Goal: Task Accomplishment & Management: Complete application form

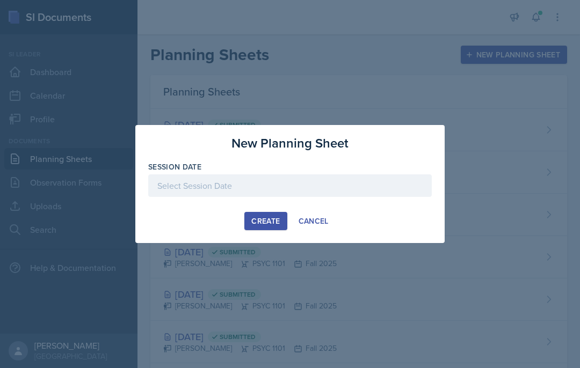
click at [330, 221] on button "Cancel" at bounding box center [314, 221] width 44 height 18
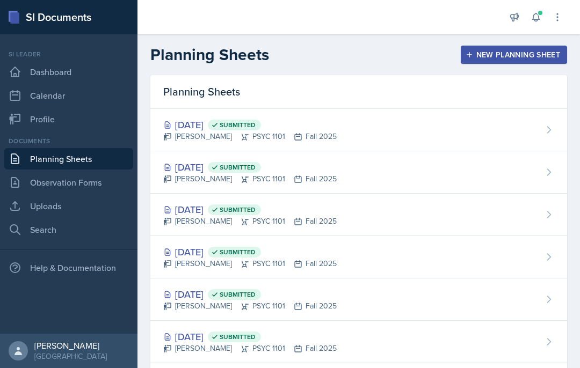
click at [540, 57] on div "New Planning Sheet" at bounding box center [514, 54] width 92 height 9
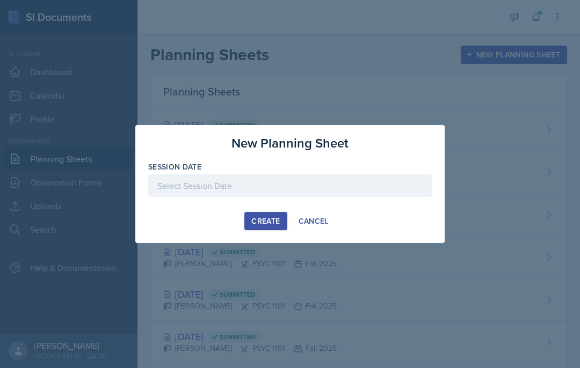
click at [303, 227] on button "Cancel" at bounding box center [314, 221] width 44 height 18
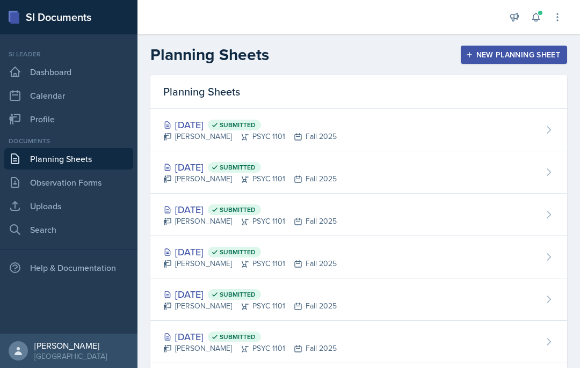
click at [522, 50] on div "New Planning Sheet" at bounding box center [514, 54] width 92 height 9
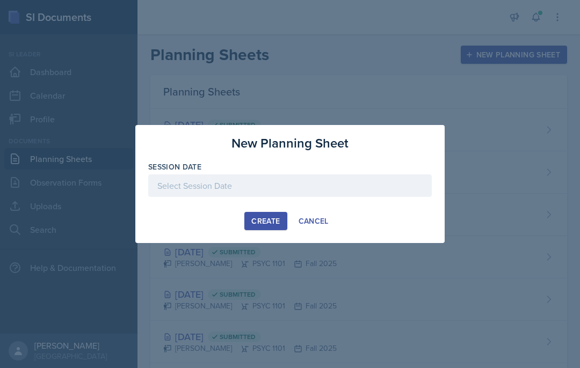
click at [257, 229] on button "Create" at bounding box center [265, 221] width 42 height 18
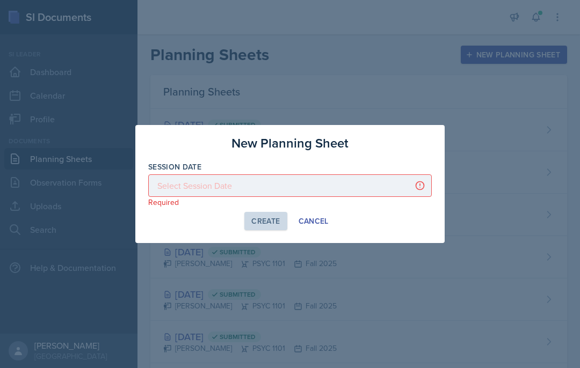
click at [200, 233] on div "New Planning Sheet Session Date Required September 2025 31 1 2 3 4 5 6 7 8 9 10…" at bounding box center [289, 184] width 309 height 118
click at [194, 227] on div "Create Cancel" at bounding box center [290, 221] width 284 height 18
click at [272, 229] on button "Create" at bounding box center [265, 221] width 42 height 18
click at [410, 230] on div "New Planning Sheet Session Date Required September 2025 31 1 2 3 4 5 6 7 8 9 10…" at bounding box center [289, 184] width 309 height 118
click at [412, 232] on div "New Planning Sheet Session Date Required September 2025 31 1 2 3 4 5 6 7 8 9 10…" at bounding box center [289, 184] width 309 height 118
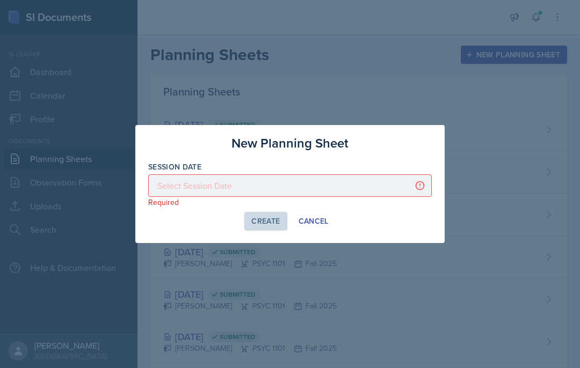
click at [315, 263] on div at bounding box center [290, 184] width 580 height 368
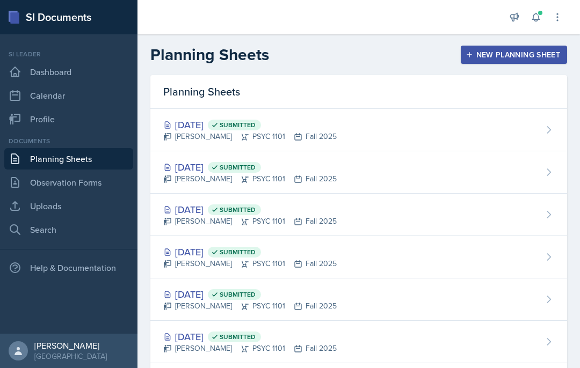
click at [541, 53] on div "New Planning Sheet" at bounding box center [514, 54] width 92 height 9
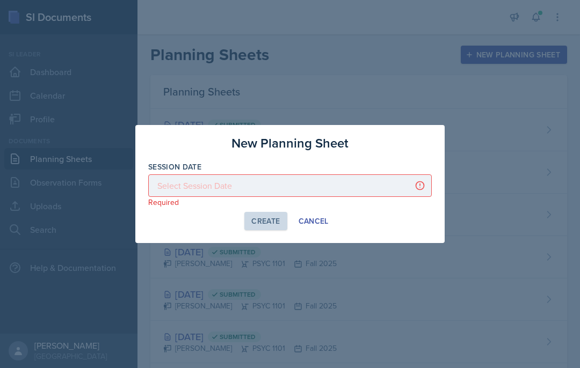
click at [201, 227] on div "Create Cancel" at bounding box center [290, 221] width 284 height 18
click at [307, 259] on div at bounding box center [290, 184] width 580 height 368
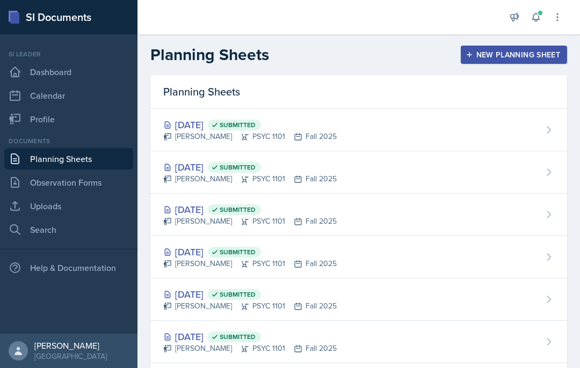
click at [529, 54] on div "New Planning Sheet" at bounding box center [514, 54] width 92 height 9
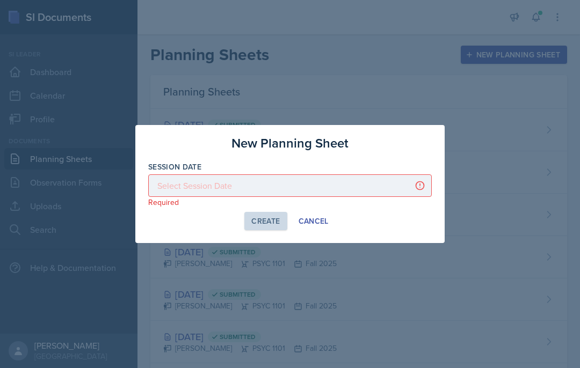
click at [174, 185] on div at bounding box center [290, 186] width 284 height 23
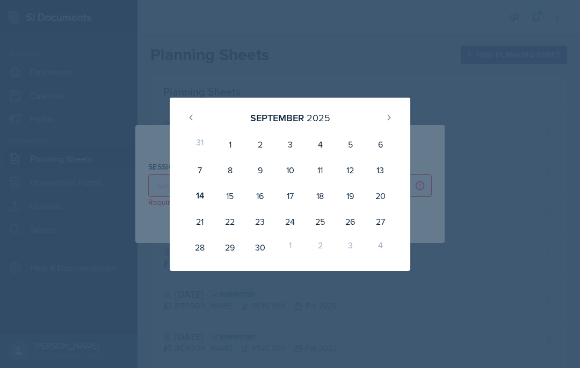
click at [181, 189] on div "September 2025 31 1 2 3 4 5 6 7 8 9 10 11 12 13 14 15 16 17 18 19 20 21 22 23 2…" at bounding box center [290, 184] width 241 height 173
click at [230, 190] on div "15" at bounding box center [230, 196] width 30 height 26
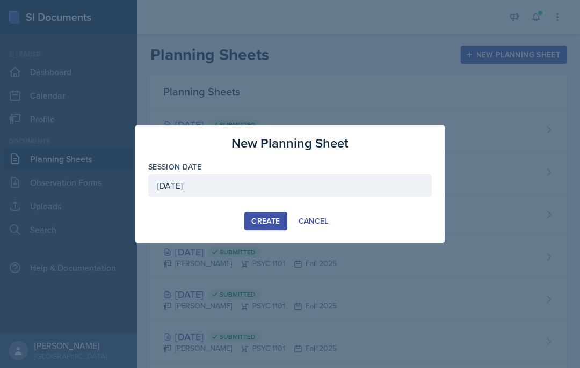
click at [186, 181] on div "September 15th, 2025" at bounding box center [290, 186] width 284 height 23
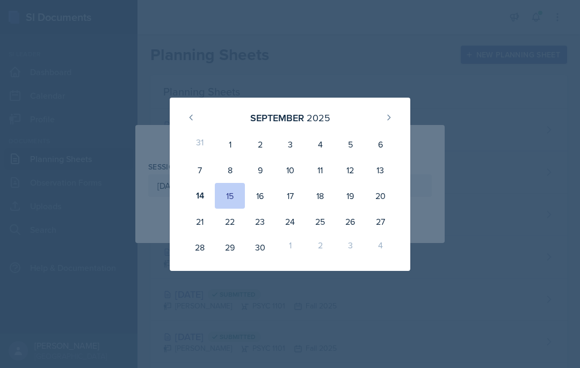
click at [259, 194] on div "16" at bounding box center [260, 196] width 30 height 26
type input "September 16th, 2025"
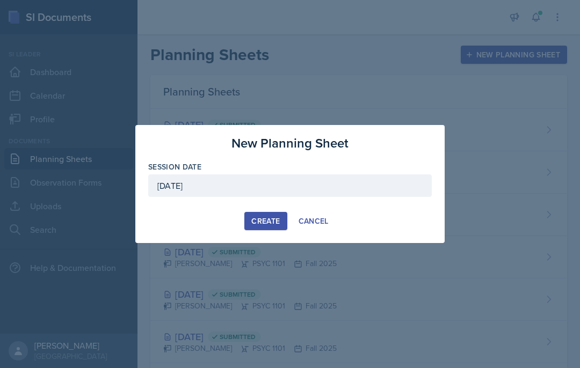
click at [258, 225] on div "Create" at bounding box center [265, 221] width 28 height 9
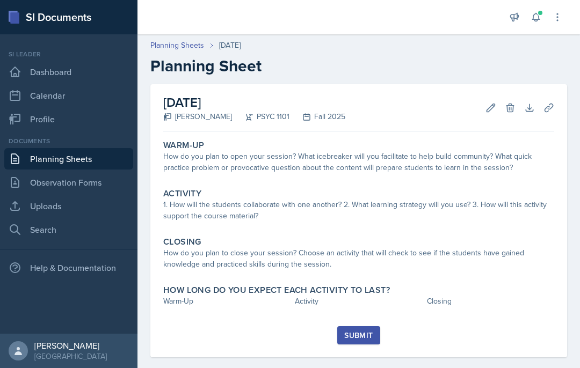
click at [489, 108] on icon at bounding box center [491, 108] width 8 height 8
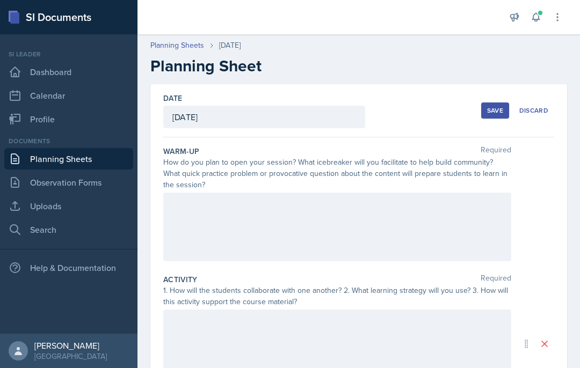
click at [371, 226] on div at bounding box center [337, 227] width 348 height 69
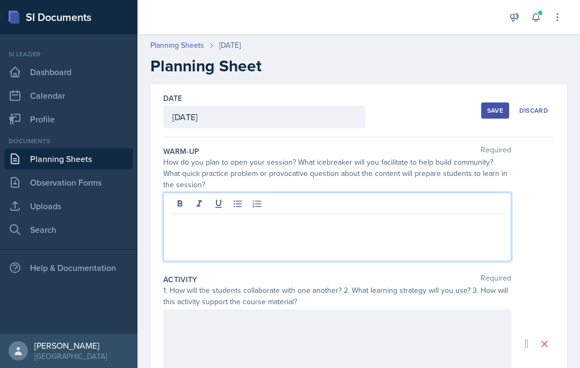
click at [359, 235] on div at bounding box center [337, 227] width 348 height 69
click at [406, 228] on p at bounding box center [337, 222] width 330 height 13
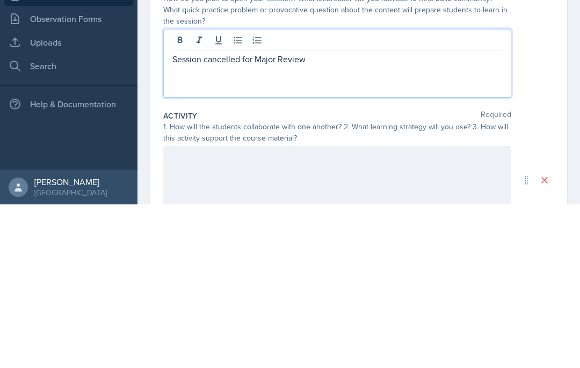
click at [318, 216] on p "Session cancelled for Major Review" at bounding box center [337, 222] width 330 height 13
click at [242, 216] on p "Session cancelled for Major Review" at bounding box center [337, 222] width 330 height 13
click at [289, 216] on p "Session cancelled — for Major Review" at bounding box center [337, 222] width 330 height 13
copy p "Session cancelled — for Major Review"
click at [221, 216] on p "Session cancelled — Major Review" at bounding box center [337, 222] width 330 height 13
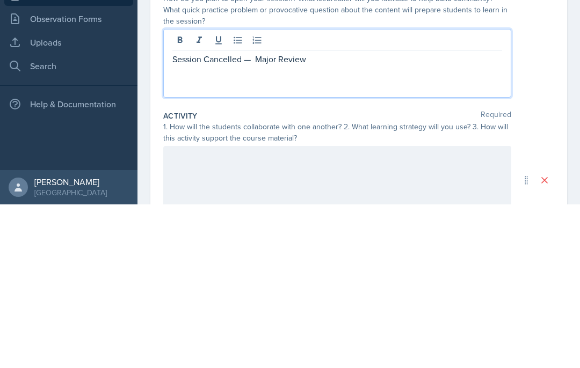
click at [257, 216] on p "Session Cancelled — Major Review" at bounding box center [337, 222] width 330 height 13
click at [258, 216] on p "Session Cancelled — Major Review" at bounding box center [337, 222] width 330 height 13
copy p "Session Cancelled — Major Review"
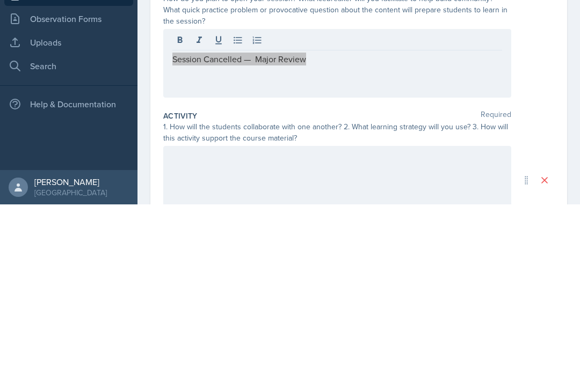
scroll to position [44, 0]
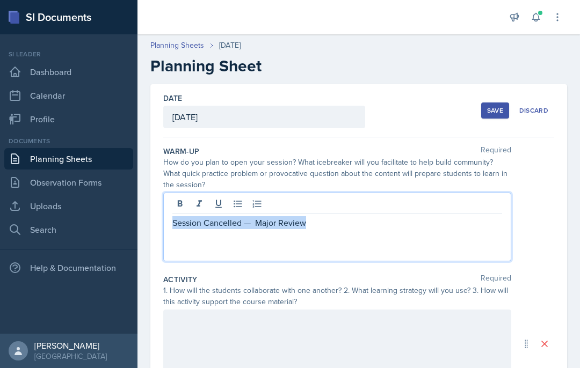
click at [375, 310] on div at bounding box center [337, 344] width 348 height 69
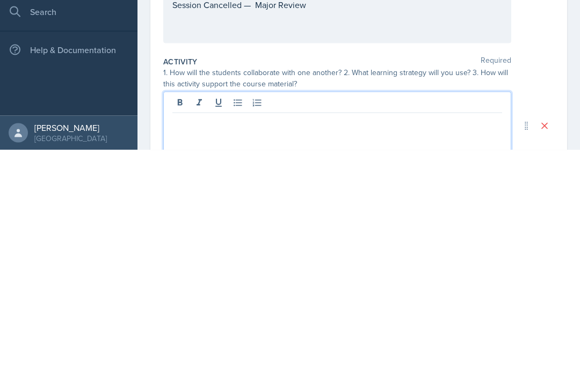
click at [194, 334] on p at bounding box center [337, 340] width 330 height 13
click at [187, 334] on p at bounding box center [337, 340] width 330 height 13
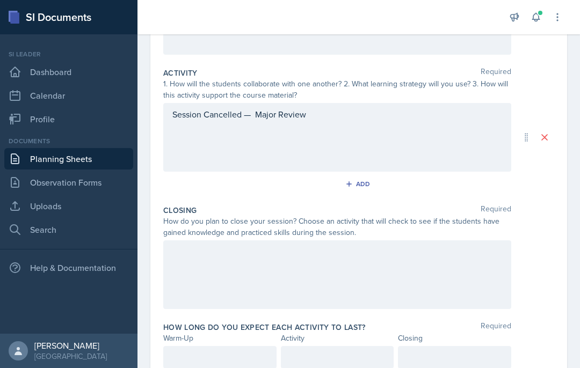
scroll to position [206, 0]
click at [200, 241] on div at bounding box center [337, 275] width 348 height 69
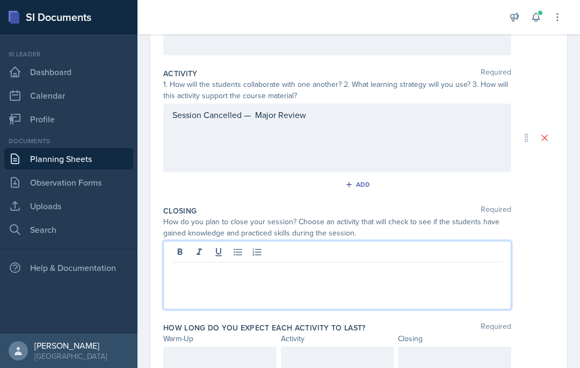
click at [187, 265] on p at bounding box center [337, 271] width 330 height 13
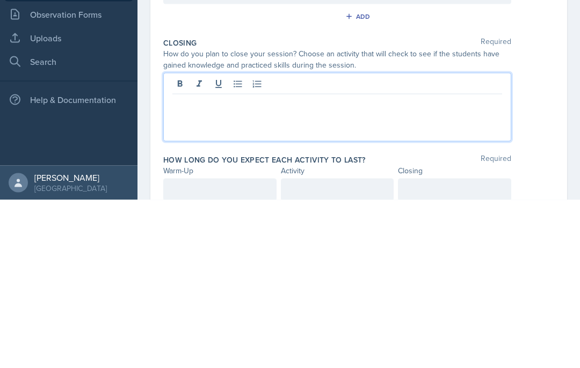
click at [192, 265] on p at bounding box center [337, 271] width 330 height 13
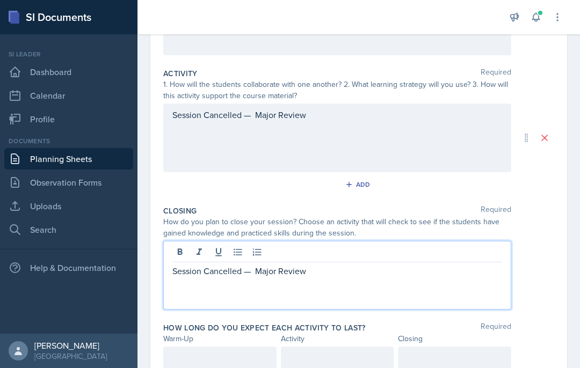
click at [200, 347] on div at bounding box center [219, 358] width 113 height 23
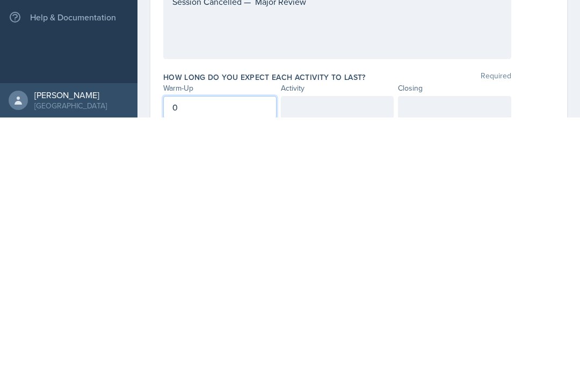
click at [339, 347] on div at bounding box center [337, 358] width 113 height 23
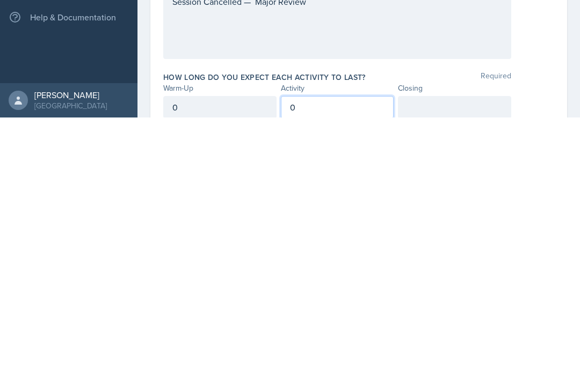
click at [446, 347] on div at bounding box center [454, 358] width 113 height 23
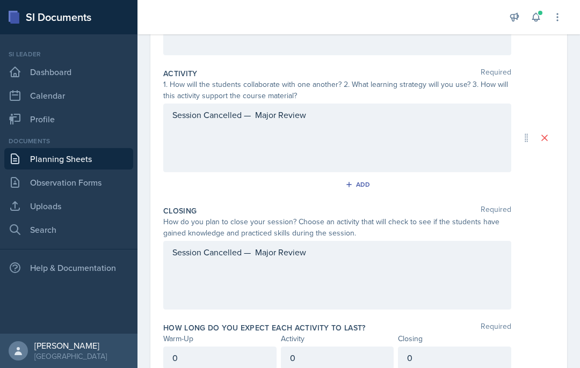
click at [566, 285] on div "Date September 16th, 2025 September 2025 31 1 2 3 4 5 6 7 8 9 10 11 12 13 14 15…" at bounding box center [358, 132] width 417 height 509
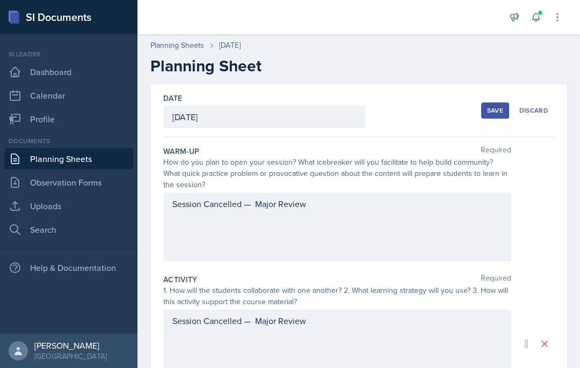
scroll to position [0, 0]
click at [502, 106] on div "Save" at bounding box center [495, 110] width 16 height 9
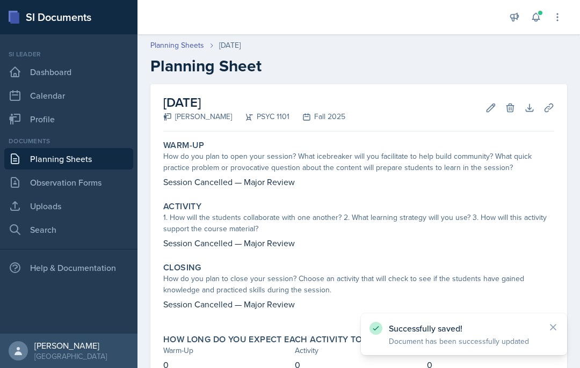
click at [554, 320] on div "Successfully saved! Document has been successfully updated" at bounding box center [464, 335] width 206 height 42
click at [549, 329] on icon at bounding box center [553, 327] width 11 height 11
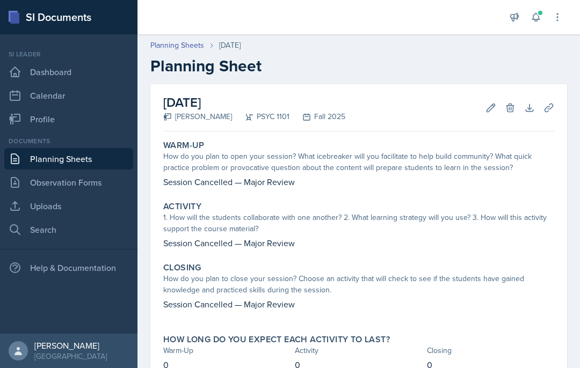
click at [67, 148] on link "Planning Sheets" at bounding box center [68, 158] width 129 height 21
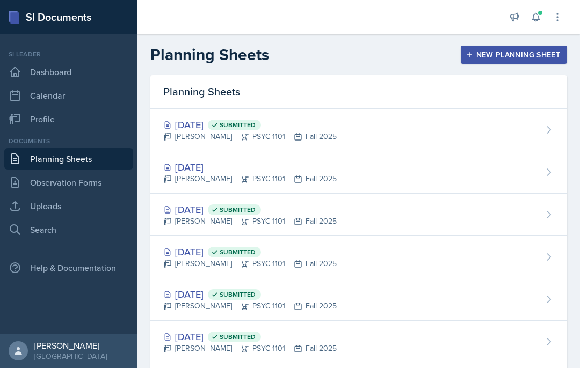
click at [510, 171] on div "Sep 16th, 2025 Kendall Gibson PSYC 1101 Fall 2025" at bounding box center [358, 172] width 417 height 42
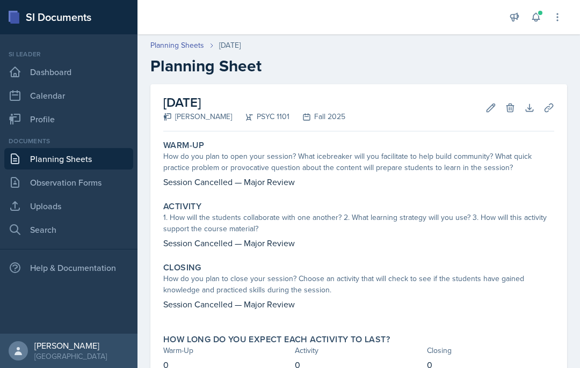
click at [349, 368] on html "SI Documents Si leader Dashboard Calendar Profile Documents Planning Sheets Obs…" at bounding box center [290, 184] width 580 height 368
click at [348, 368] on html "SI Documents Si leader Dashboard Calendar Profile Documents Planning Sheets Obs…" at bounding box center [290, 184] width 580 height 368
click at [346, 368] on html "SI Documents Si leader Dashboard Calendar Profile Documents Planning Sheets Obs…" at bounding box center [290, 184] width 580 height 368
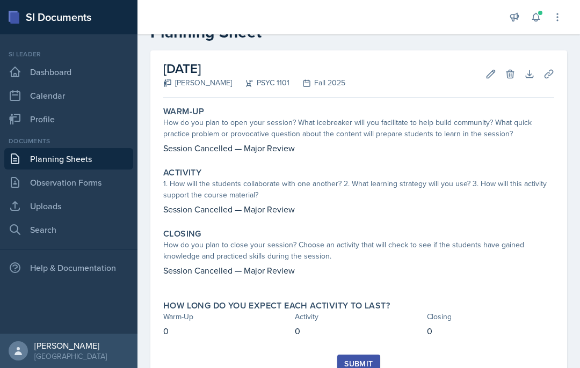
scroll to position [33, 0]
click at [362, 366] on div "Submit" at bounding box center [358, 364] width 28 height 9
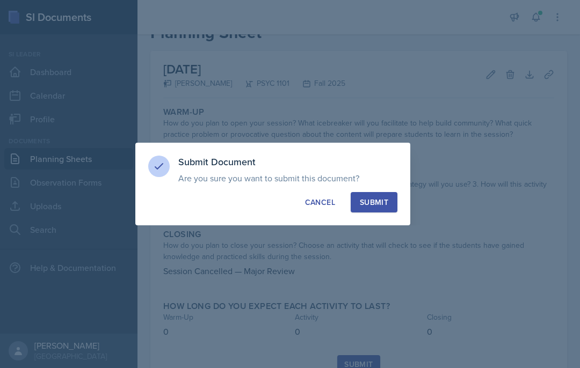
click at [380, 245] on div at bounding box center [290, 184] width 580 height 368
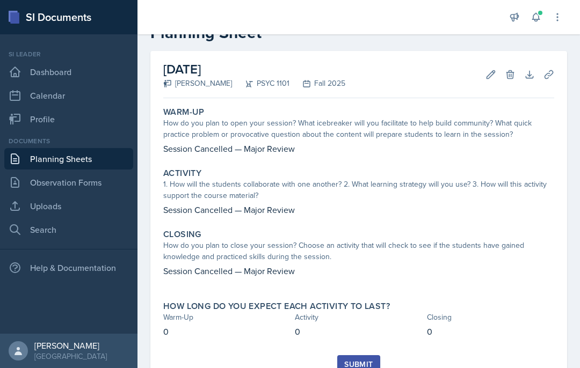
click at [37, 161] on link "Planning Sheets" at bounding box center [68, 158] width 129 height 21
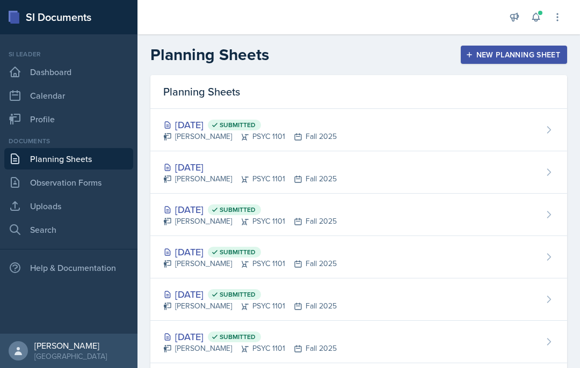
click at [522, 175] on div "Sep 16th, 2025 Kendall Gibson PSYC 1101 Fall 2025" at bounding box center [358, 172] width 417 height 42
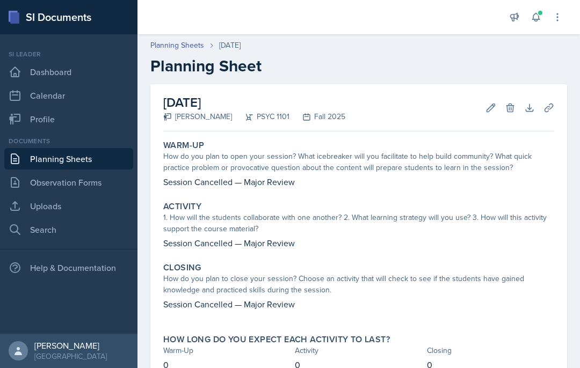
click at [361, 368] on html "SI Documents Si leader Dashboard Calendar Profile Documents Planning Sheets Obs…" at bounding box center [290, 184] width 580 height 368
click at [354, 368] on html "SI Documents Si leader Dashboard Calendar Profile Documents Planning Sheets Obs…" at bounding box center [290, 184] width 580 height 368
click at [358, 368] on html "SI Documents Si leader Dashboard Calendar Profile Documents Planning Sheets Obs…" at bounding box center [290, 184] width 580 height 368
click at [355, 368] on html "SI Documents Si leader Dashboard Calendar Profile Documents Planning Sheets Obs…" at bounding box center [290, 184] width 580 height 368
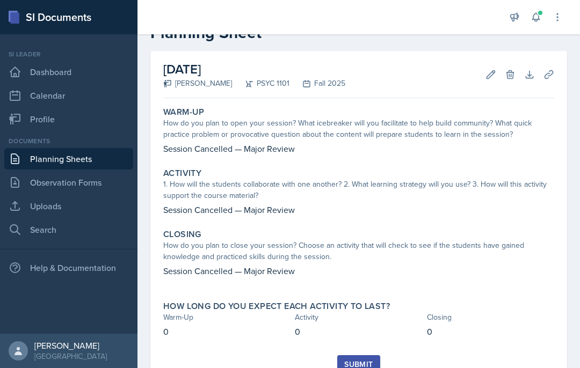
scroll to position [33, 0]
click at [358, 364] on div "Submit" at bounding box center [358, 364] width 28 height 9
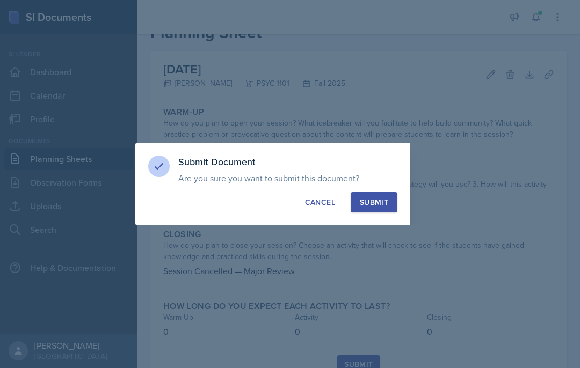
click at [385, 242] on div at bounding box center [290, 184] width 580 height 368
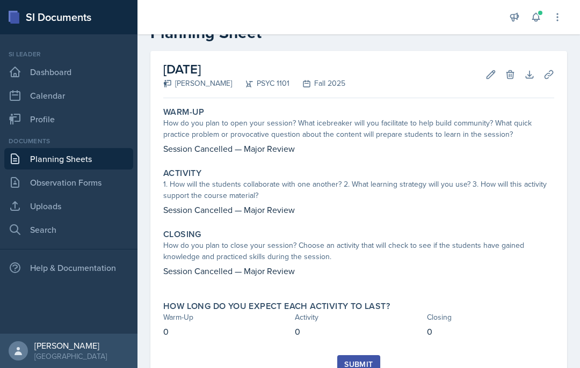
click at [359, 366] on div "Submit" at bounding box center [358, 364] width 28 height 9
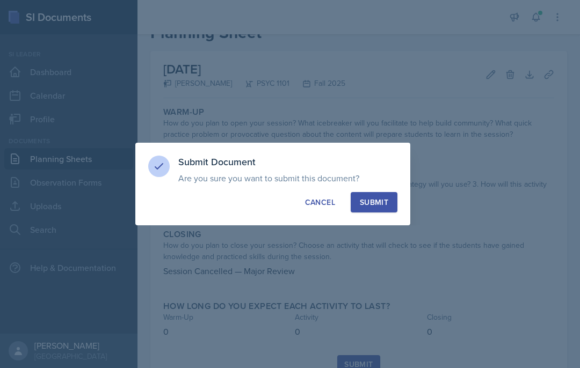
click at [379, 243] on div at bounding box center [290, 184] width 580 height 368
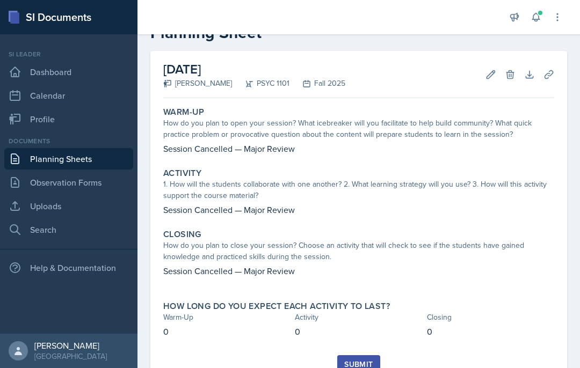
click at [79, 155] on link "Planning Sheets" at bounding box center [68, 158] width 129 height 21
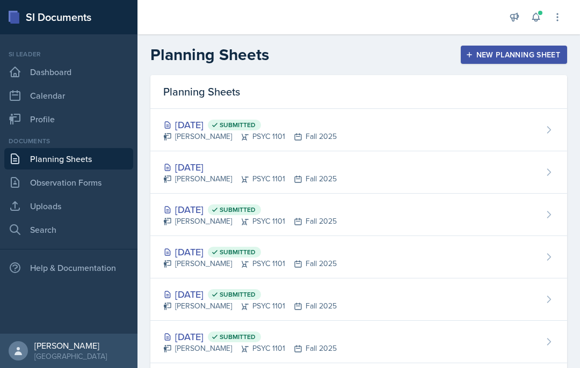
click at [533, 56] on div "New Planning Sheet" at bounding box center [514, 54] width 92 height 9
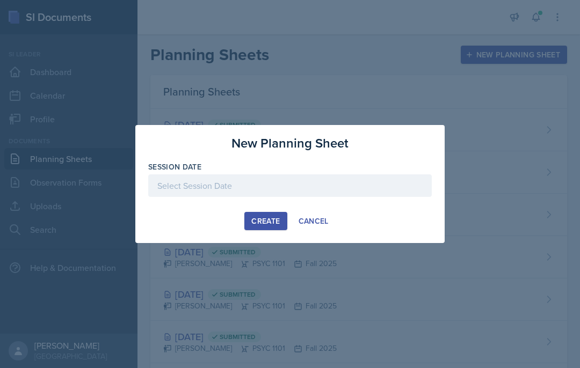
click at [342, 229] on div "Create Cancel" at bounding box center [290, 221] width 284 height 18
click at [190, 229] on div "Create Cancel" at bounding box center [290, 221] width 284 height 18
click at [182, 190] on div at bounding box center [290, 186] width 284 height 23
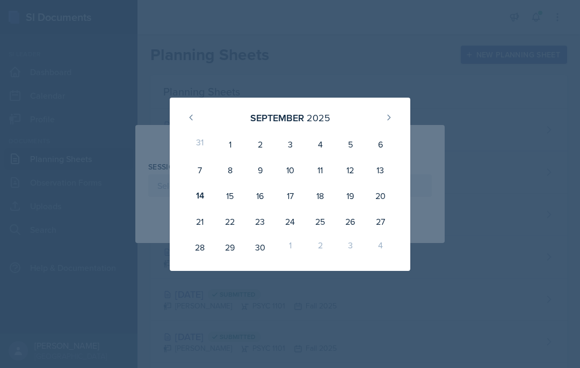
click at [377, 185] on div "20" at bounding box center [380, 196] width 30 height 26
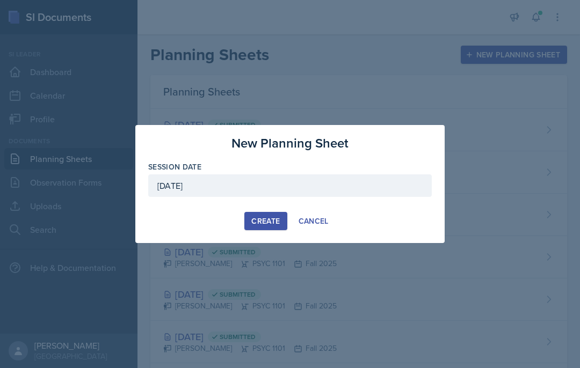
click at [181, 184] on div "September 20th, 2025" at bounding box center [290, 186] width 284 height 23
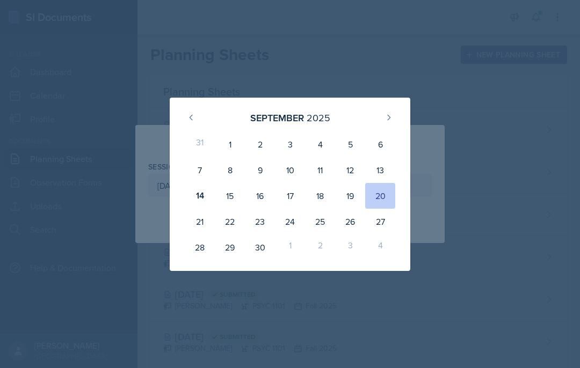
click at [321, 196] on div "18" at bounding box center [320, 196] width 30 height 26
type input "September 18th, 2025"
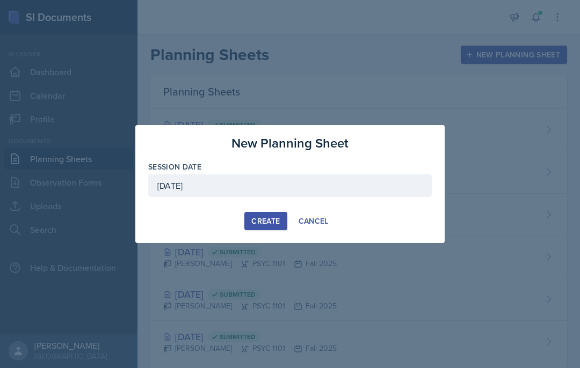
click at [258, 222] on div "Create" at bounding box center [265, 221] width 28 height 9
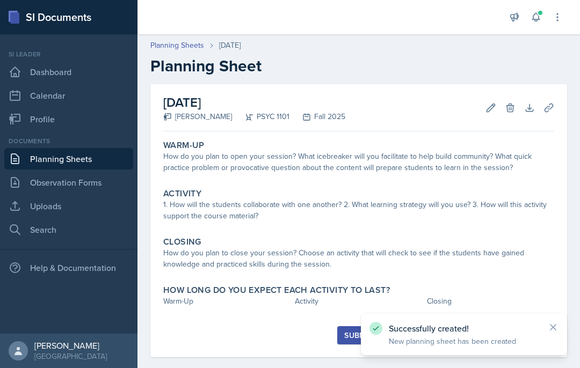
click at [493, 111] on icon at bounding box center [491, 108] width 11 height 11
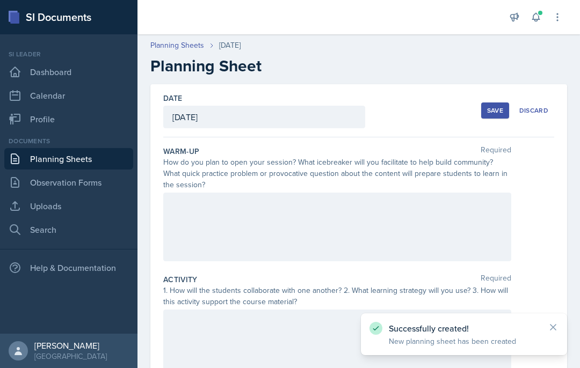
click at [212, 209] on div at bounding box center [337, 227] width 348 height 69
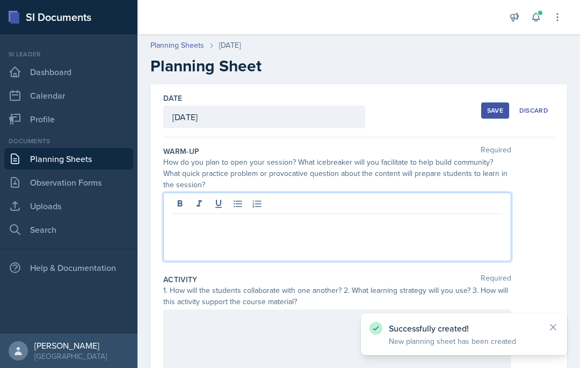
scroll to position [44, 0]
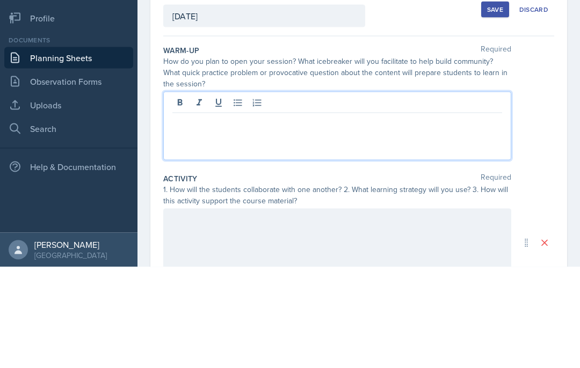
click at [194, 216] on p at bounding box center [337, 222] width 330 height 13
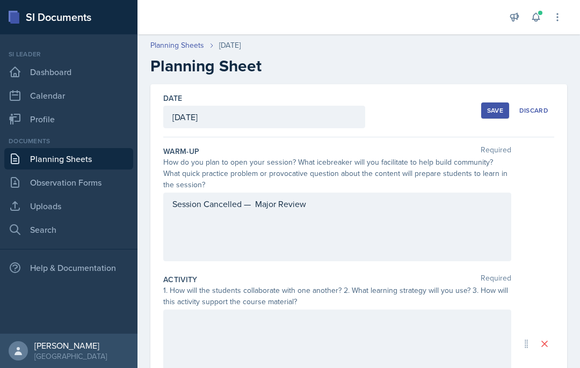
click at [201, 310] on div at bounding box center [337, 344] width 348 height 69
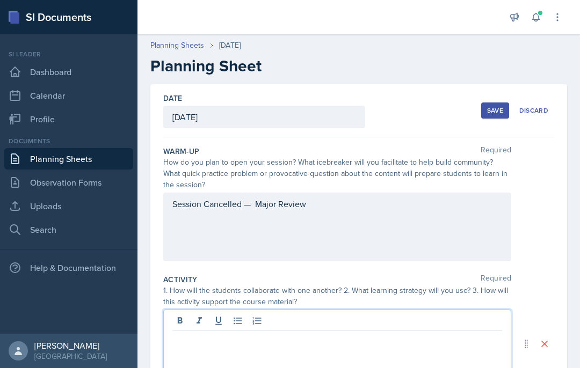
click at [197, 334] on p at bounding box center [337, 340] width 330 height 13
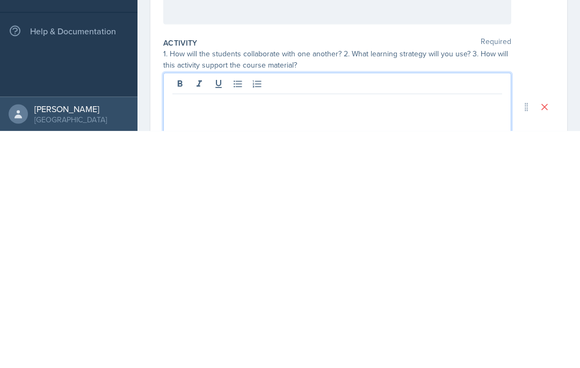
click at [189, 334] on p at bounding box center [337, 340] width 330 height 13
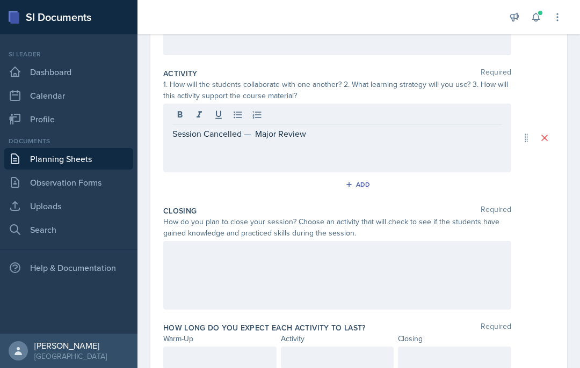
scroll to position [206, 0]
click at [220, 241] on div at bounding box center [337, 275] width 348 height 69
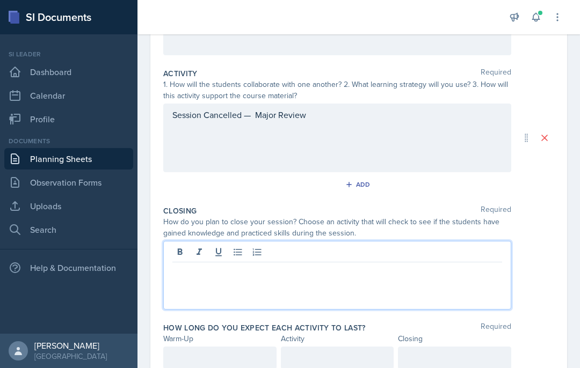
click at [201, 242] on div at bounding box center [337, 275] width 348 height 69
click at [221, 265] on p at bounding box center [337, 271] width 330 height 13
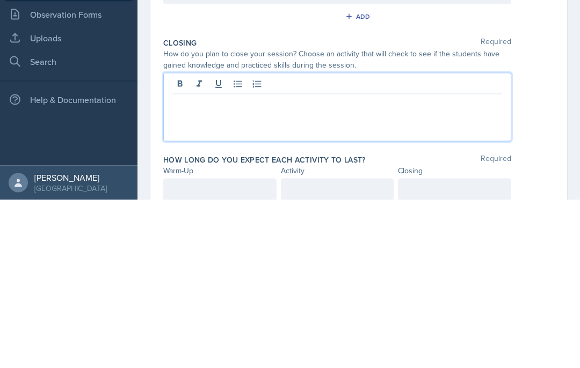
click at [198, 265] on p at bounding box center [337, 271] width 330 height 13
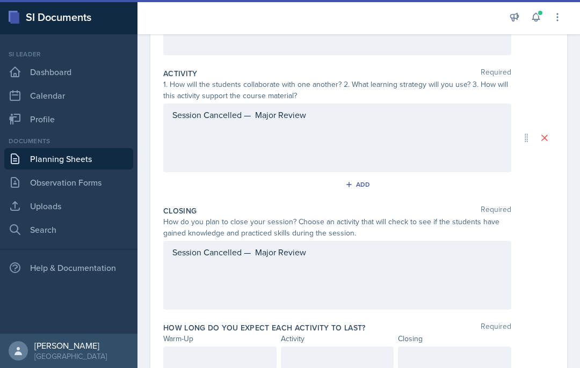
click at [255, 347] on div at bounding box center [219, 358] width 113 height 23
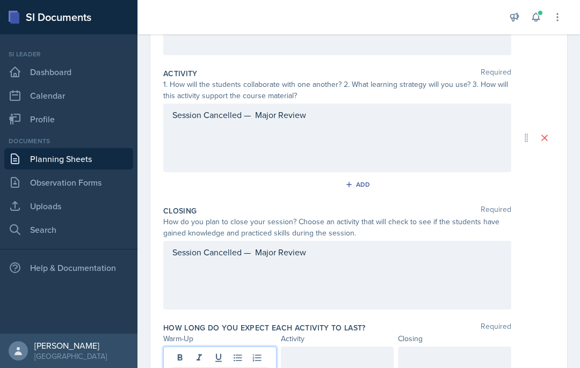
click at [337, 347] on div at bounding box center [337, 358] width 113 height 23
click at [460, 347] on div at bounding box center [454, 358] width 113 height 23
click at [569, 298] on div "Date September 18th, 2025 September 2025 31 1 2 3 4 5 6 7 8 9 10 11 12 13 14 15…" at bounding box center [358, 154] width 443 height 553
click at [561, 292] on div "Date September 18th, 2025 September 2025 31 1 2 3 4 5 6 7 8 9 10 11 12 13 14 15…" at bounding box center [358, 132] width 417 height 509
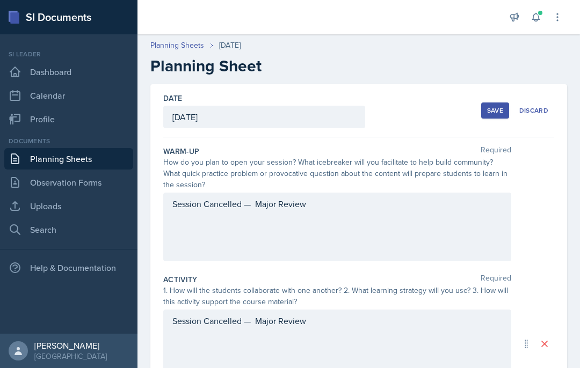
scroll to position [0, 0]
click at [501, 106] on div "Save" at bounding box center [495, 110] width 16 height 9
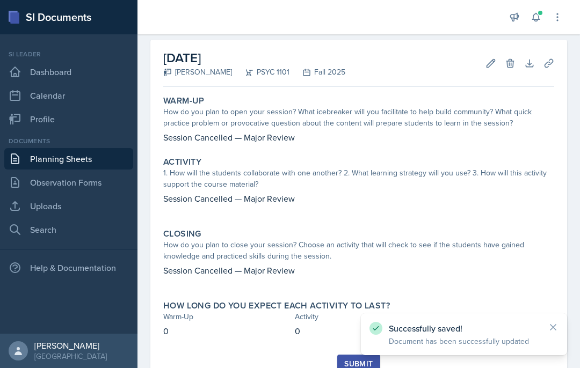
scroll to position [44, 0]
click at [553, 323] on icon at bounding box center [553, 327] width 11 height 11
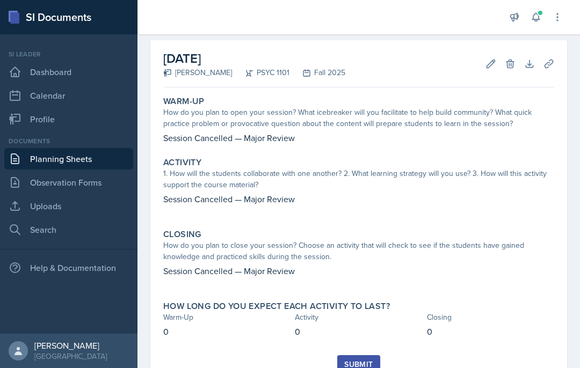
click at [365, 360] on div "Submit" at bounding box center [358, 364] width 28 height 9
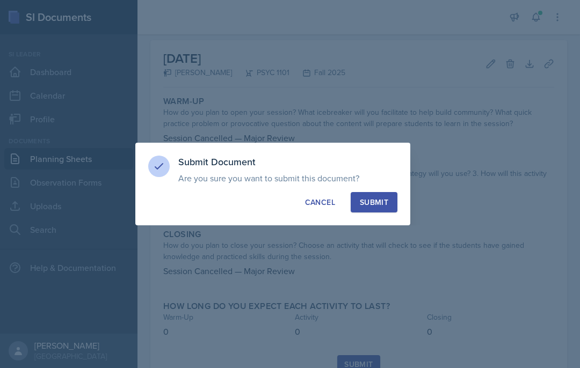
click at [381, 199] on div "Submit" at bounding box center [374, 202] width 28 height 11
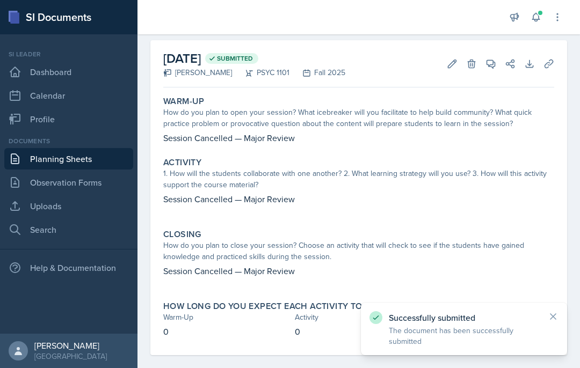
scroll to position [13, 0]
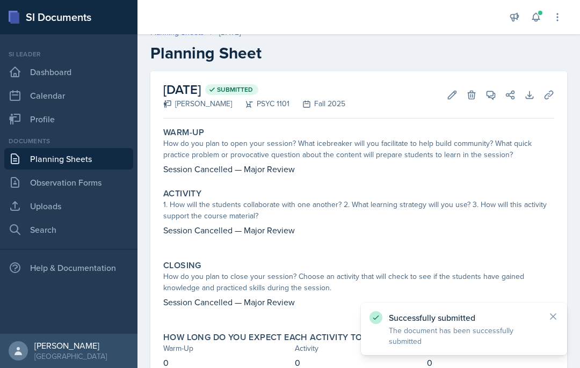
click at [85, 148] on link "Planning Sheets" at bounding box center [68, 158] width 129 height 21
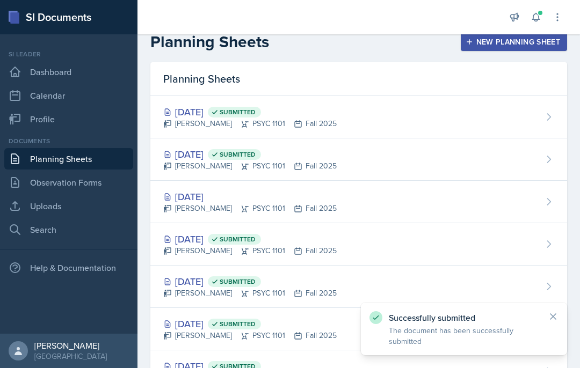
click at [445, 198] on div "Sep 16th, 2025 Kendall Gibson PSYC 1101 Fall 2025" at bounding box center [358, 202] width 417 height 42
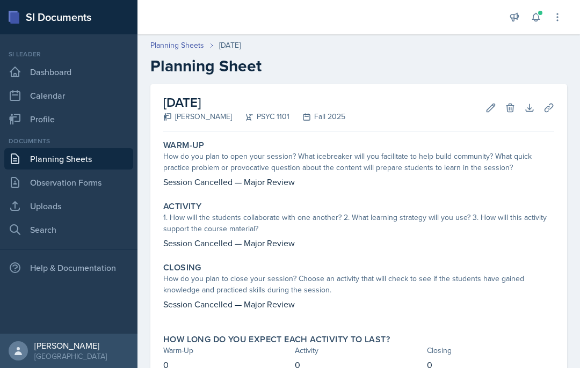
click at [491, 106] on icon at bounding box center [491, 108] width 11 height 11
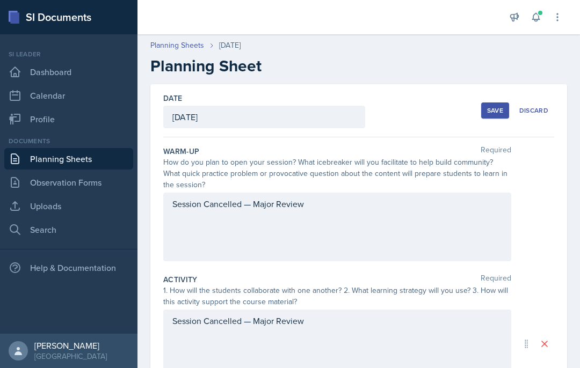
click at [542, 111] on div "Discard" at bounding box center [533, 110] width 29 height 9
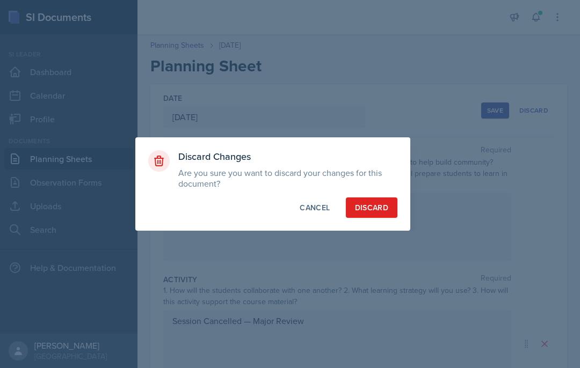
click at [385, 253] on div at bounding box center [290, 184] width 580 height 368
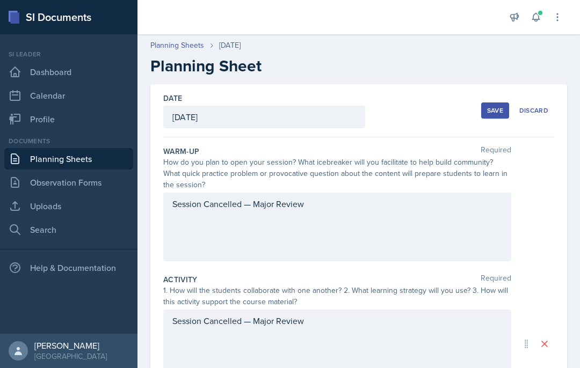
click at [539, 114] on div "Discard" at bounding box center [533, 110] width 29 height 9
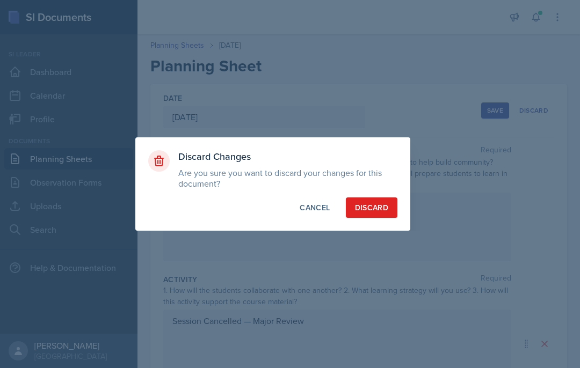
click at [370, 250] on div at bounding box center [290, 184] width 580 height 368
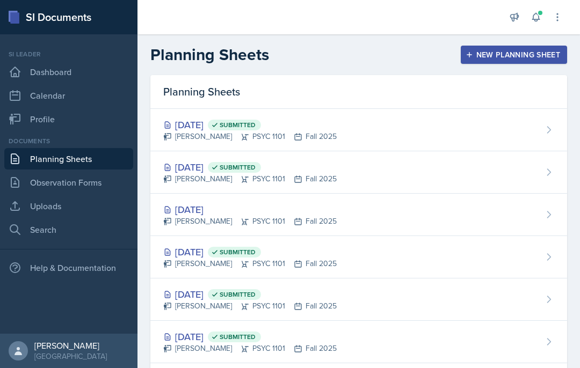
click at [426, 211] on div "Sep 16th, 2025 Kendall Gibson PSYC 1101 Fall 2025" at bounding box center [358, 215] width 417 height 42
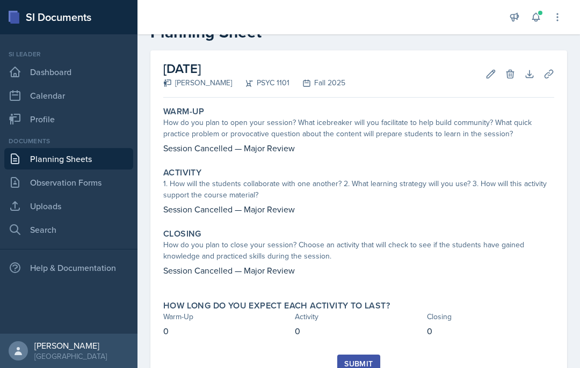
scroll to position [33, 0]
click at [360, 360] on div "Submit" at bounding box center [358, 364] width 28 height 9
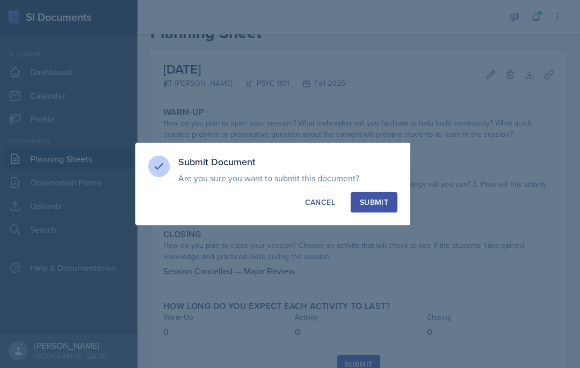
click at [376, 200] on div "Submit" at bounding box center [374, 202] width 28 height 11
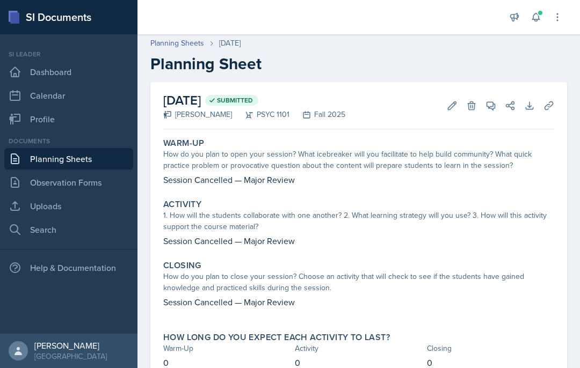
click at [103, 148] on link "Planning Sheets" at bounding box center [68, 158] width 129 height 21
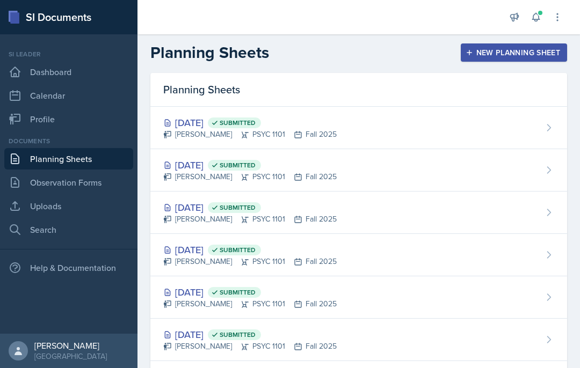
click at [535, 55] on div "New Planning Sheet" at bounding box center [514, 52] width 92 height 9
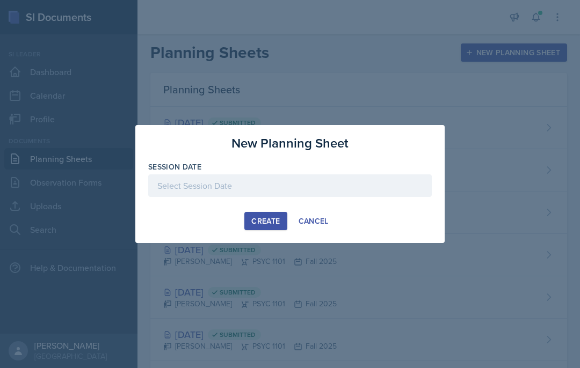
click at [328, 224] on div "Cancel" at bounding box center [314, 221] width 30 height 9
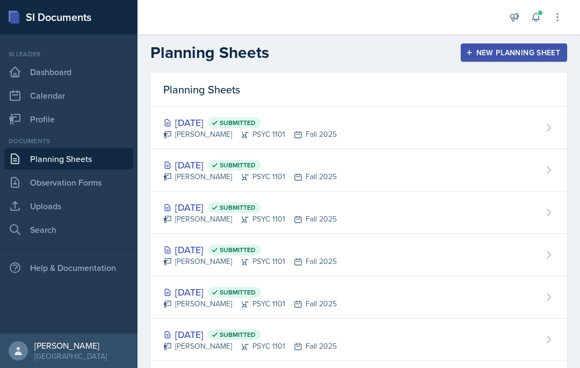
click at [536, 52] on div "New Planning Sheet" at bounding box center [514, 52] width 92 height 9
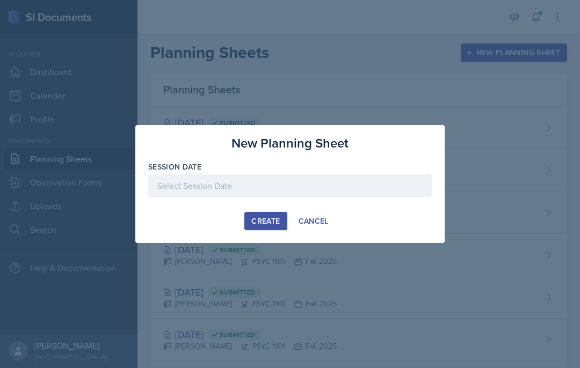
click at [333, 229] on button "Cancel" at bounding box center [314, 221] width 44 height 18
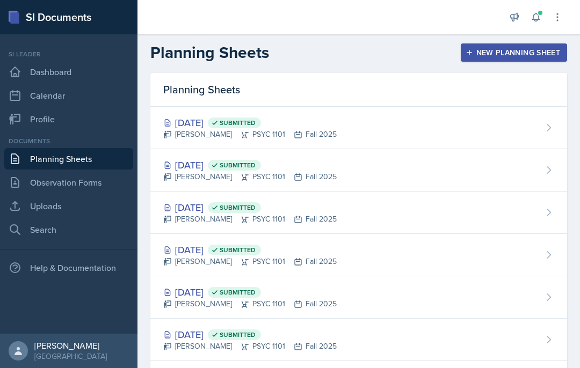
click at [501, 55] on div "New Planning Sheet" at bounding box center [514, 52] width 92 height 9
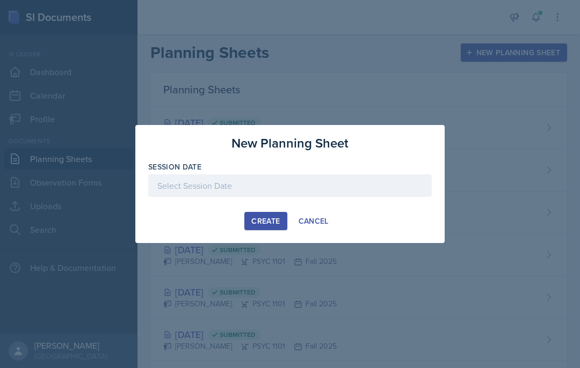
click at [283, 230] on button "Create" at bounding box center [265, 221] width 42 height 18
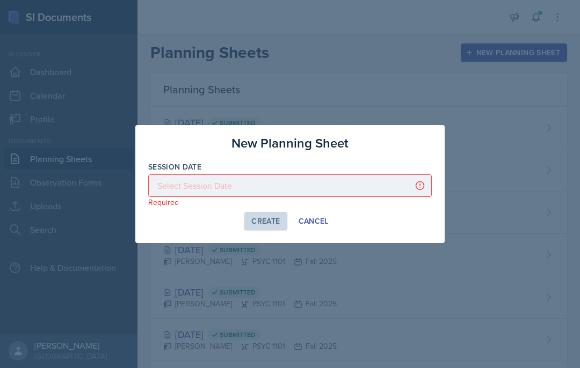
click at [280, 230] on button "Create" at bounding box center [265, 221] width 42 height 18
click at [380, 234] on div "New Planning Sheet Session Date Required September 2025 31 1 2 3 4 5 6 7 8 9 10…" at bounding box center [289, 184] width 309 height 118
click at [206, 229] on div "Create Cancel" at bounding box center [290, 221] width 284 height 18
click at [418, 229] on div "Create Cancel" at bounding box center [290, 221] width 284 height 18
click at [300, 236] on div "New Planning Sheet Session Date Required September 2025 31 1 2 3 4 5 6 7 8 9 10…" at bounding box center [289, 184] width 309 height 118
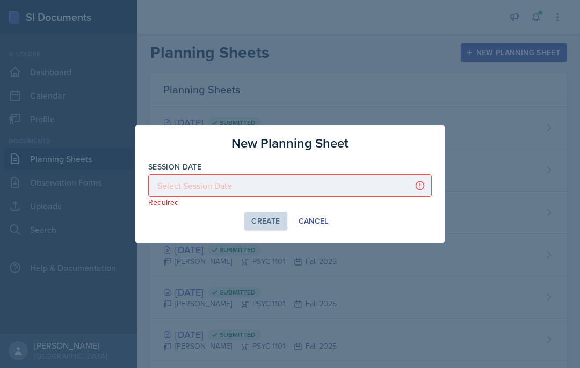
scroll to position [44, 0]
click at [225, 188] on div at bounding box center [290, 186] width 284 height 23
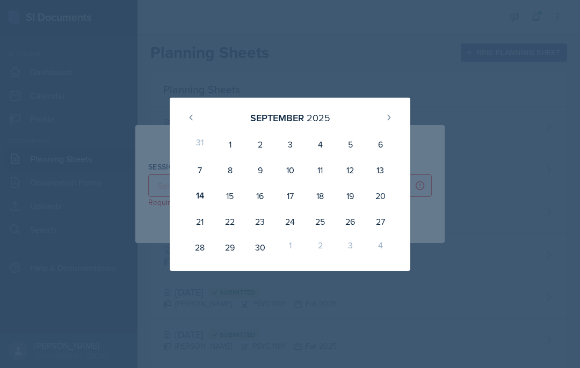
click at [264, 223] on div "23" at bounding box center [260, 222] width 30 height 26
type input "[DATE]"
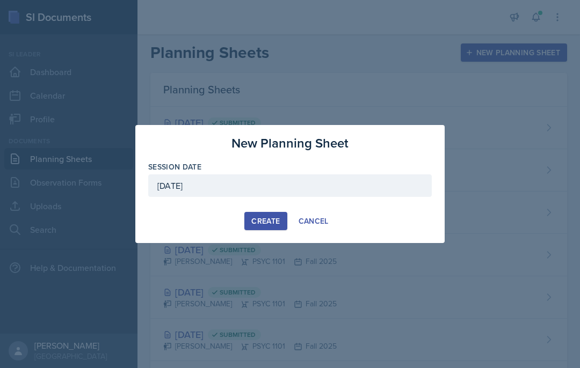
click at [270, 224] on div "Create" at bounding box center [265, 221] width 28 height 9
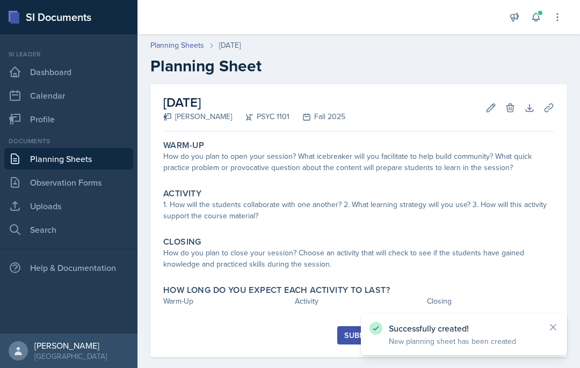
click at [488, 107] on icon at bounding box center [491, 108] width 11 height 11
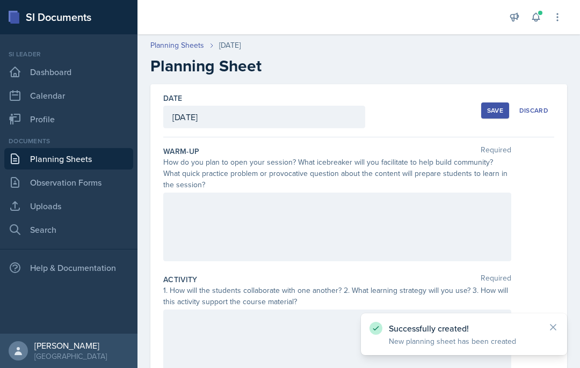
click at [412, 222] on div at bounding box center [337, 227] width 348 height 69
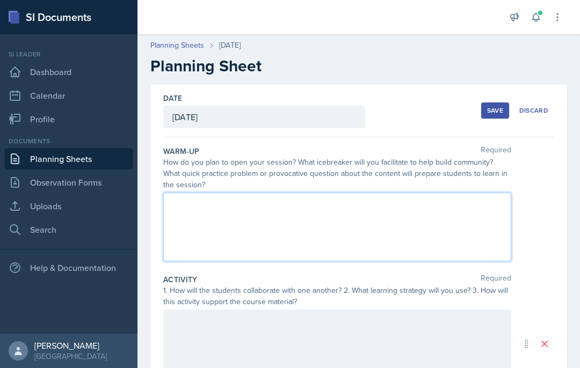
click at [208, 226] on div at bounding box center [337, 227] width 348 height 69
click at [193, 231] on div at bounding box center [337, 227] width 348 height 69
click at [218, 219] on div at bounding box center [337, 227] width 348 height 69
click at [200, 226] on div at bounding box center [337, 227] width 348 height 69
click at [209, 243] on div at bounding box center [337, 227] width 348 height 69
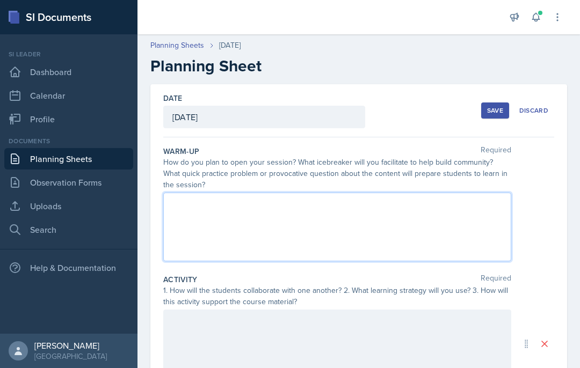
click at [283, 233] on div at bounding box center [337, 227] width 348 height 69
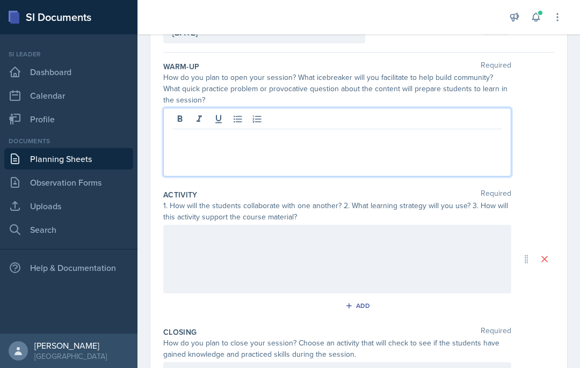
scroll to position [95, 0]
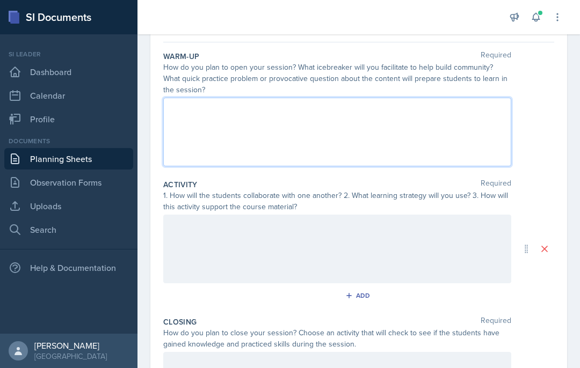
click at [313, 266] on div at bounding box center [337, 249] width 348 height 69
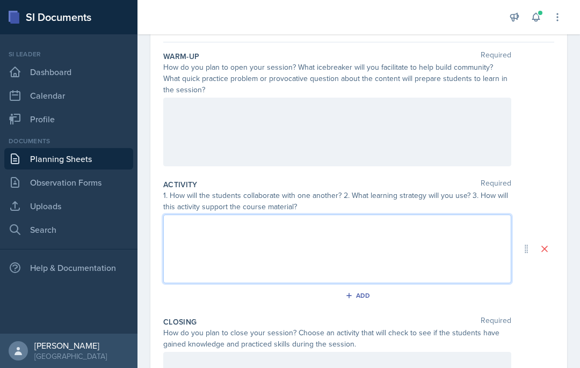
click at [198, 252] on div at bounding box center [337, 249] width 348 height 69
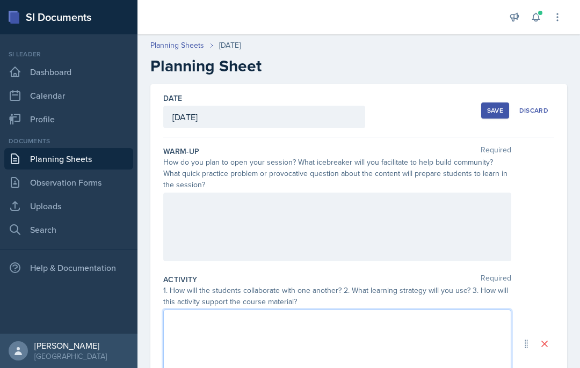
scroll to position [0, 0]
click at [540, 109] on div "Discard" at bounding box center [533, 110] width 29 height 9
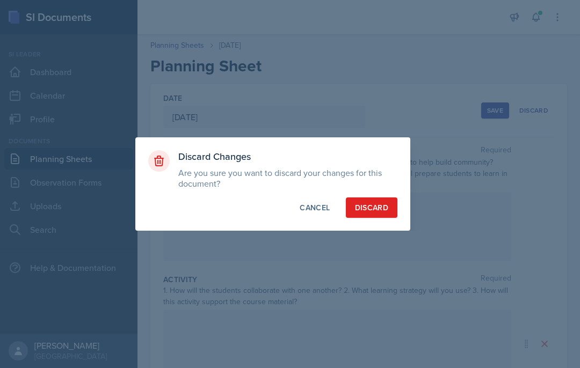
click at [382, 244] on div at bounding box center [290, 184] width 580 height 368
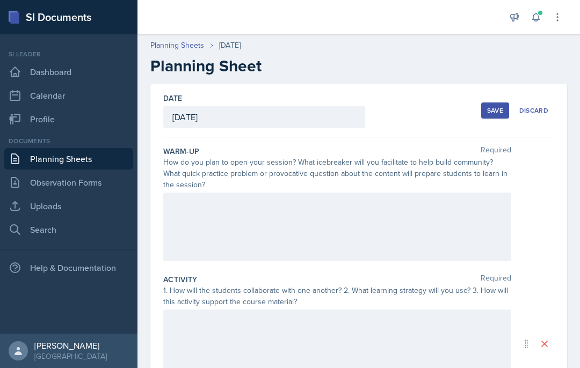
click at [540, 113] on div "Discard" at bounding box center [533, 110] width 29 height 9
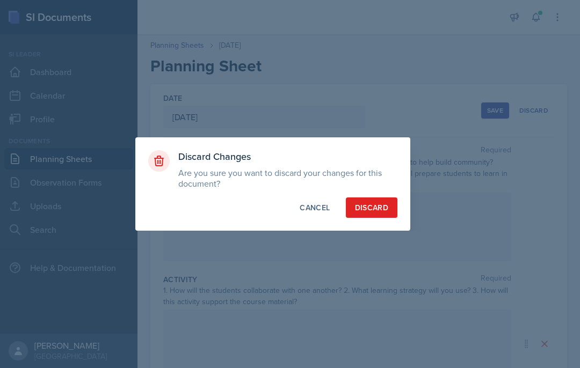
click at [375, 249] on div at bounding box center [290, 184] width 580 height 368
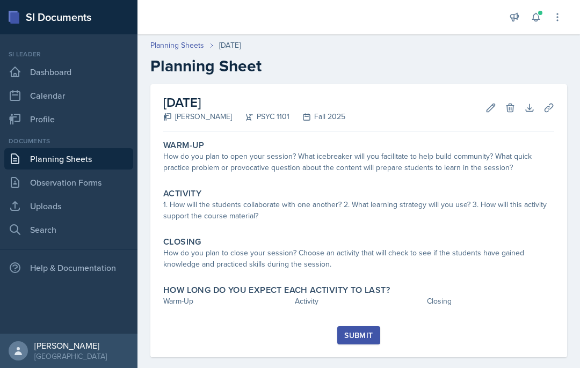
click at [489, 105] on icon at bounding box center [491, 108] width 11 height 11
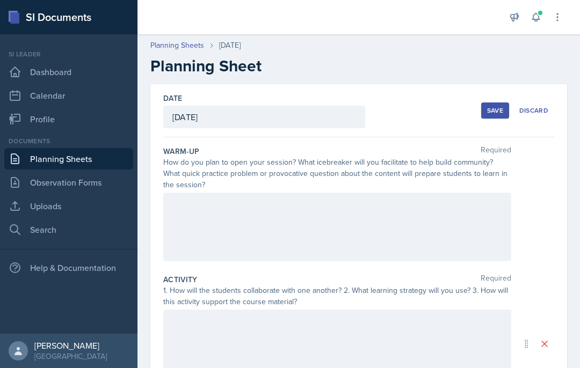
click at [220, 248] on div at bounding box center [337, 227] width 348 height 69
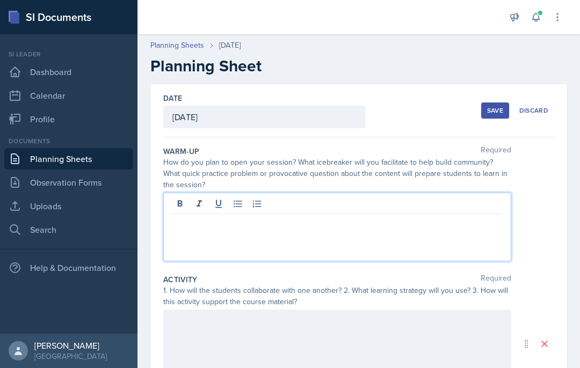
click at [227, 223] on p at bounding box center [337, 222] width 330 height 13
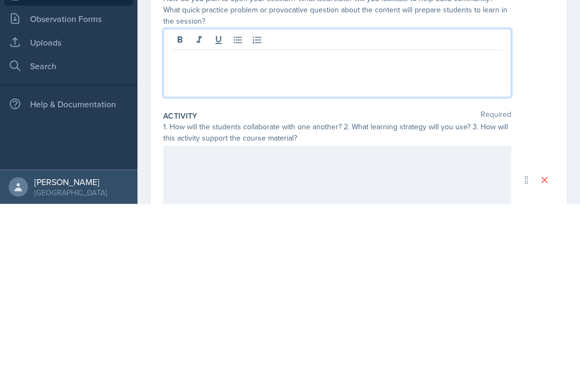
click at [187, 216] on p at bounding box center [337, 222] width 330 height 13
click at [271, 216] on p "Session Cancelled — Major Review" at bounding box center [337, 222] width 330 height 13
click at [318, 216] on p "Session Cancelled — Exam Window" at bounding box center [337, 222] width 330 height 13
click at [320, 216] on p "Session Cancelled — Exam Window" at bounding box center [337, 222] width 330 height 13
click at [215, 216] on p "Session Cancelled — Exam Window" at bounding box center [337, 222] width 330 height 13
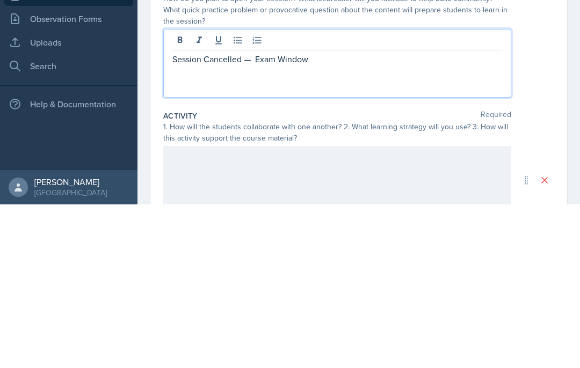
click at [215, 216] on p "Session Cancelled — Exam Window" at bounding box center [337, 222] width 330 height 13
click at [221, 216] on p "Session Cancelled — Exam Window" at bounding box center [337, 222] width 330 height 13
copy p "Session Cancelled — Exam Window"
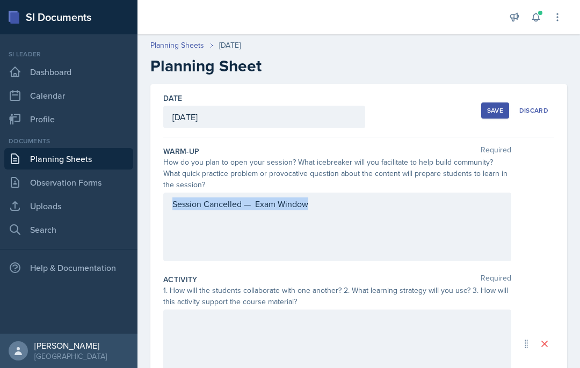
click at [214, 310] on div at bounding box center [337, 344] width 348 height 69
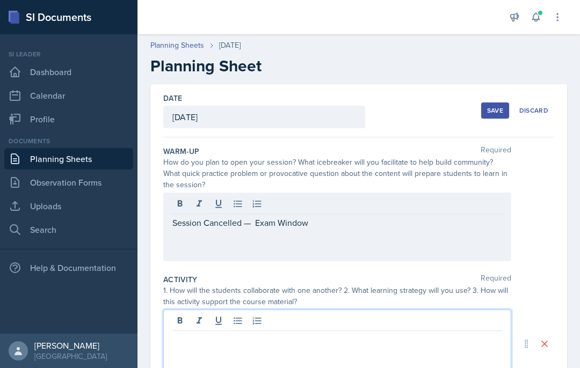
click at [198, 334] on p at bounding box center [337, 340] width 330 height 13
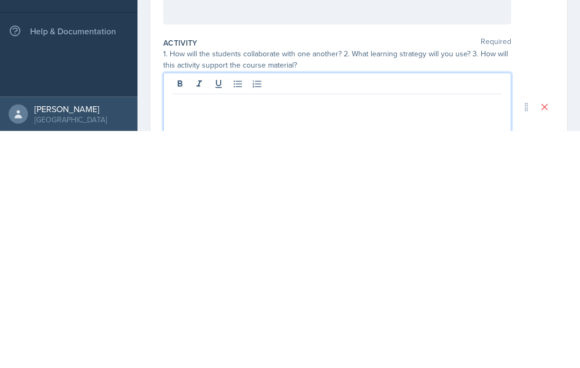
click at [207, 334] on p at bounding box center [337, 340] width 330 height 13
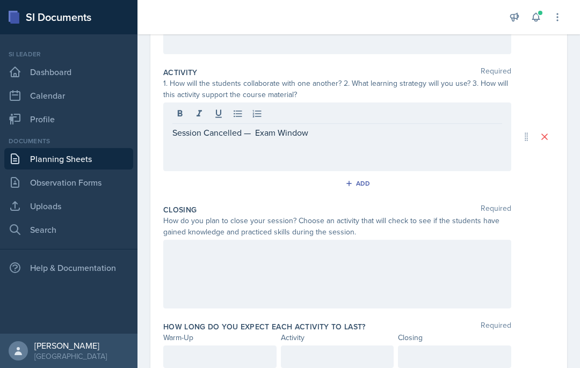
scroll to position [206, 0]
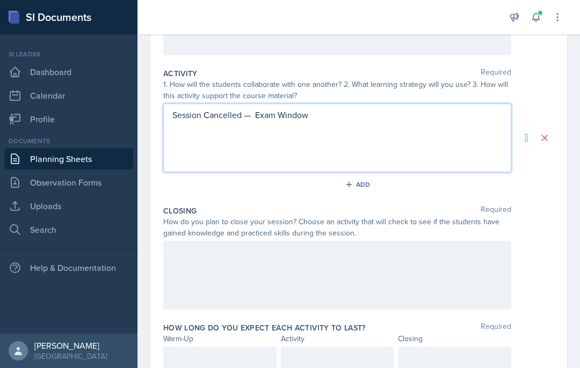
click at [207, 241] on div at bounding box center [337, 275] width 348 height 69
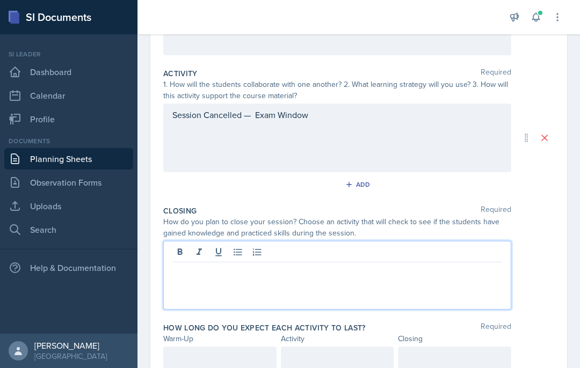
click at [209, 265] on p at bounding box center [337, 271] width 330 height 13
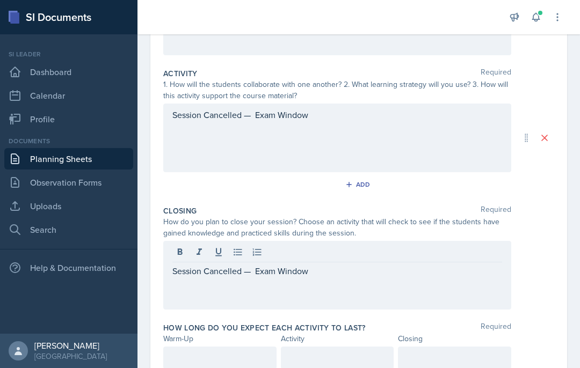
click at [205, 347] on div at bounding box center [219, 358] width 113 height 23
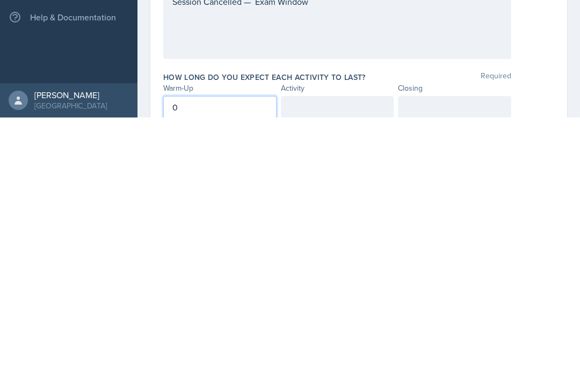
click at [369, 347] on div at bounding box center [337, 358] width 113 height 23
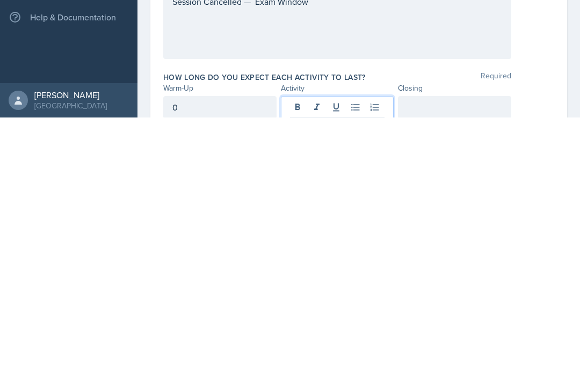
click at [479, 347] on div at bounding box center [454, 358] width 113 height 23
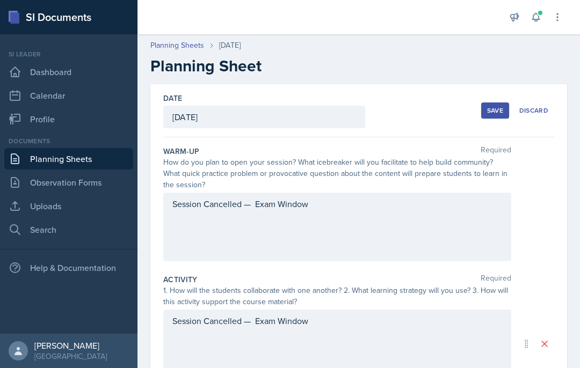
scroll to position [0, 0]
click at [502, 106] on div "Save" at bounding box center [495, 110] width 16 height 9
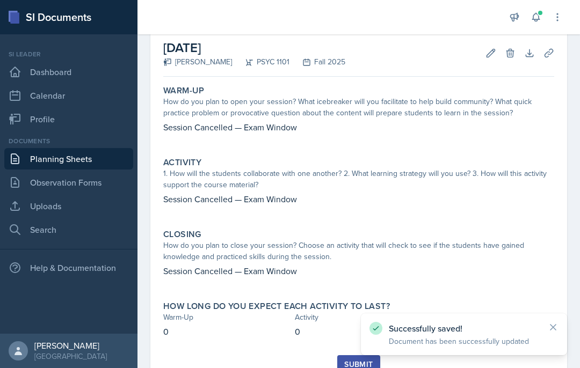
scroll to position [55, 0]
click at [348, 360] on div "Submit" at bounding box center [358, 364] width 28 height 9
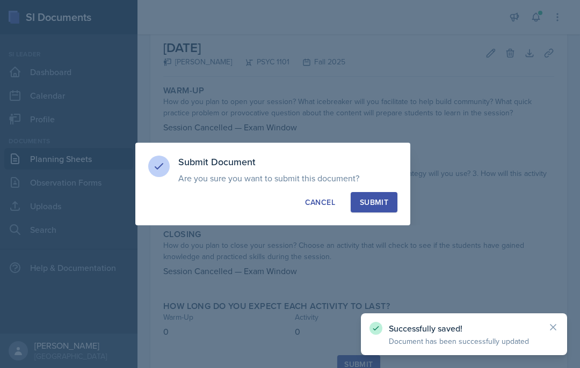
click at [372, 200] on div "Submit" at bounding box center [374, 202] width 28 height 11
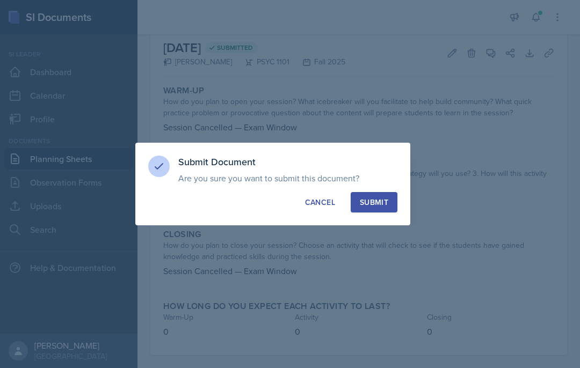
scroll to position [24, 0]
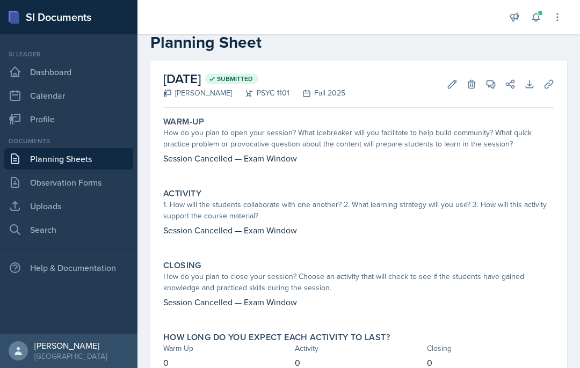
click at [92, 148] on link "Planning Sheets" at bounding box center [68, 158] width 129 height 21
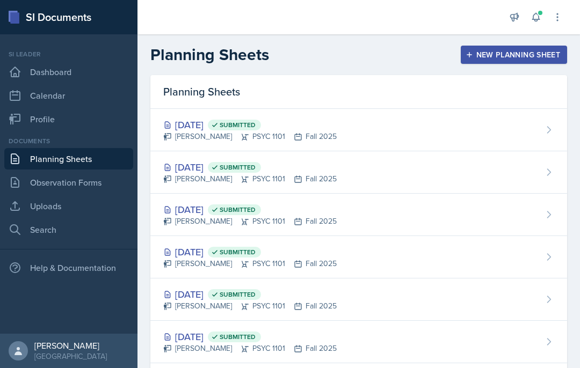
click at [528, 59] on div "New Planning Sheet" at bounding box center [514, 54] width 92 height 9
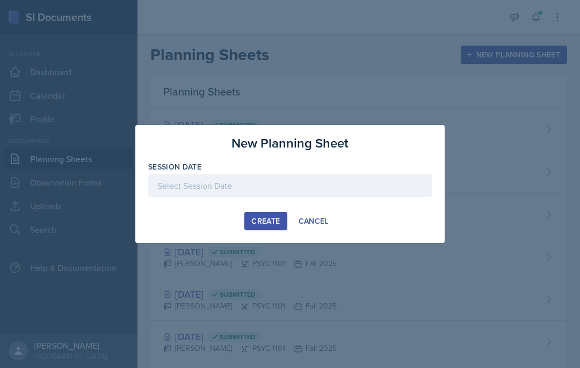
click at [287, 223] on button "Create" at bounding box center [265, 221] width 42 height 18
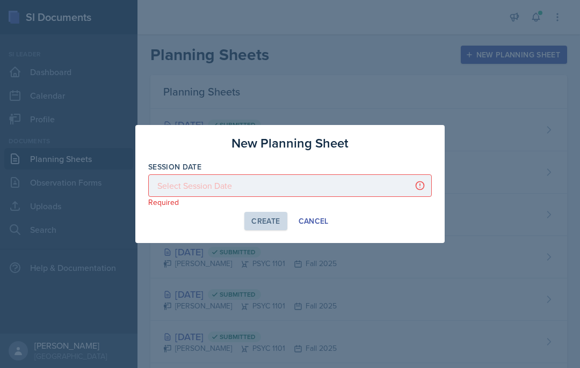
click at [271, 230] on button "Create" at bounding box center [265, 221] width 42 height 18
click at [198, 224] on div "Create Cancel" at bounding box center [290, 221] width 284 height 18
click at [248, 234] on div "New Planning Sheet Session Date Required September 2025 31 1 2 3 4 5 6 7 8 9 10…" at bounding box center [289, 184] width 309 height 118
click at [391, 234] on div "New Planning Sheet Session Date Required September 2025 31 1 2 3 4 5 6 7 8 9 10…" at bounding box center [289, 184] width 309 height 118
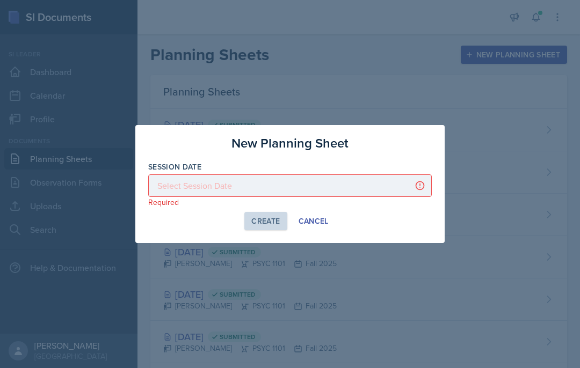
click at [263, 187] on div at bounding box center [290, 186] width 284 height 23
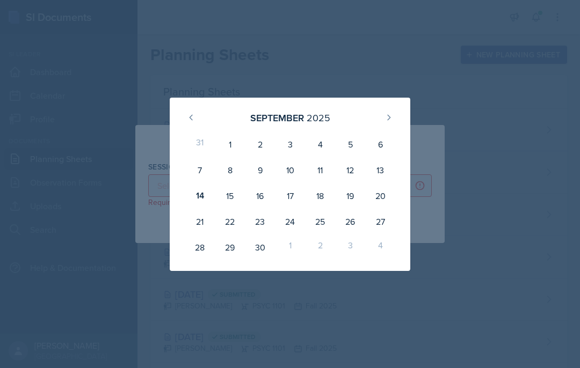
click at [320, 223] on div "25" at bounding box center [320, 222] width 30 height 26
type input "[DATE]"
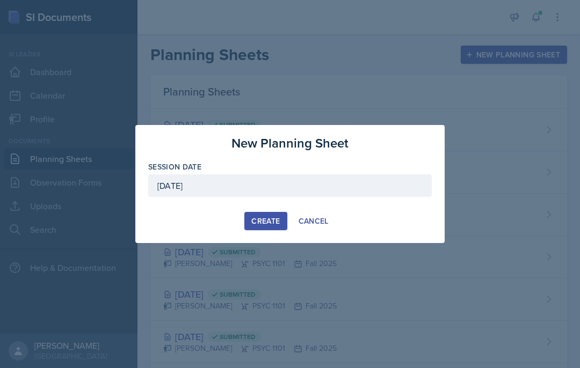
click at [273, 223] on div "Create" at bounding box center [265, 221] width 28 height 9
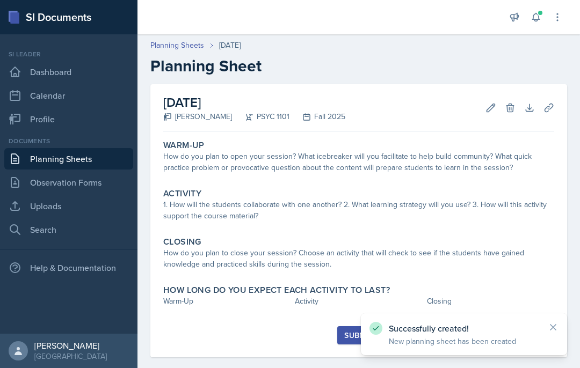
click at [490, 106] on icon at bounding box center [491, 108] width 8 height 8
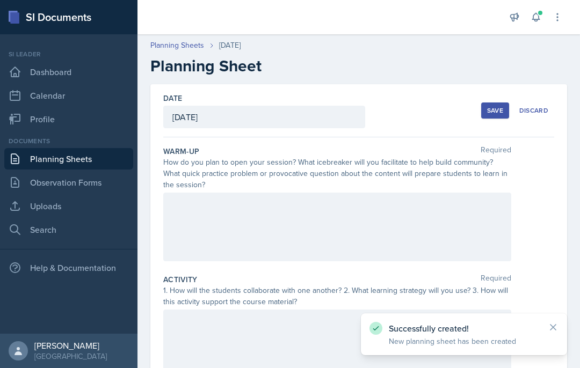
click at [368, 237] on div at bounding box center [337, 227] width 348 height 69
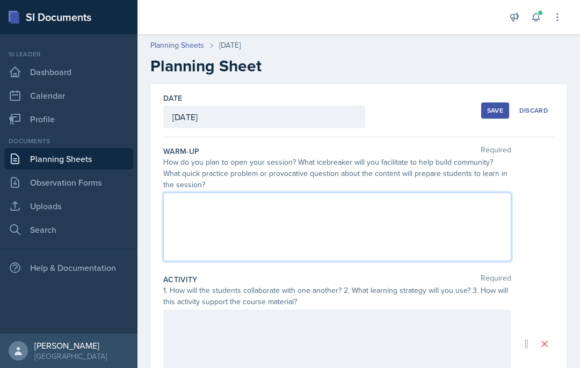
click at [219, 222] on div at bounding box center [337, 227] width 348 height 69
click at [218, 341] on div at bounding box center [337, 344] width 348 height 69
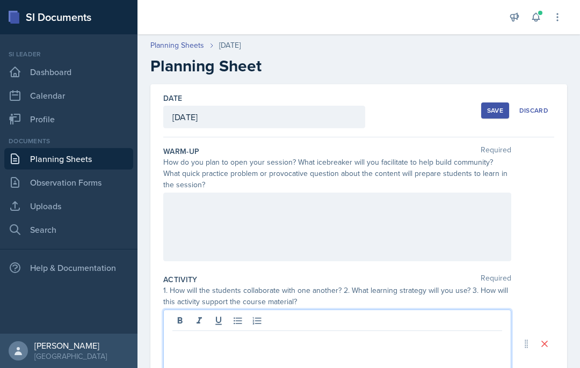
click at [541, 114] on div "Discard" at bounding box center [533, 110] width 29 height 9
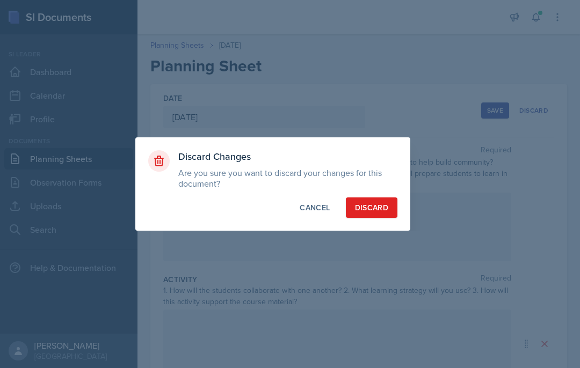
click at [380, 249] on div at bounding box center [290, 184] width 580 height 368
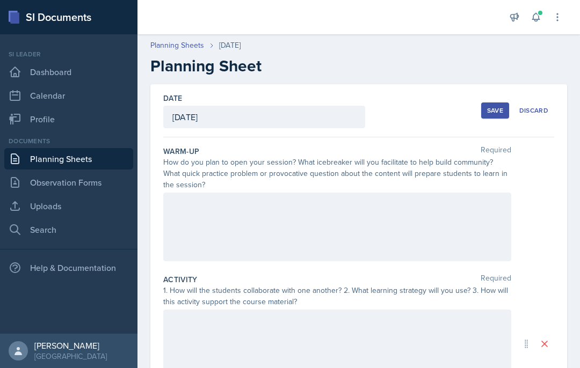
click at [531, 117] on button "Discard" at bounding box center [533, 111] width 41 height 16
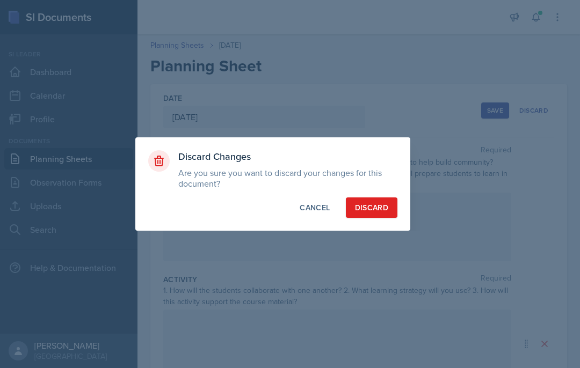
click at [376, 256] on div at bounding box center [290, 184] width 580 height 368
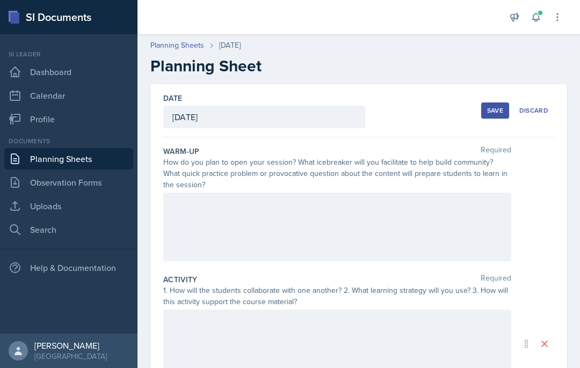
click at [103, 157] on link "Planning Sheets" at bounding box center [68, 158] width 129 height 21
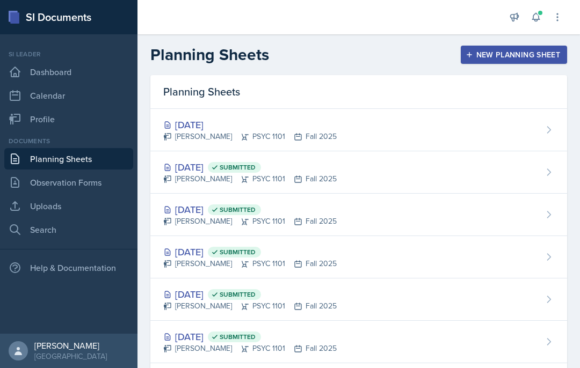
click at [341, 136] on div "[DATE] [PERSON_NAME] PSYC 1101 Fall 2025" at bounding box center [358, 130] width 417 height 42
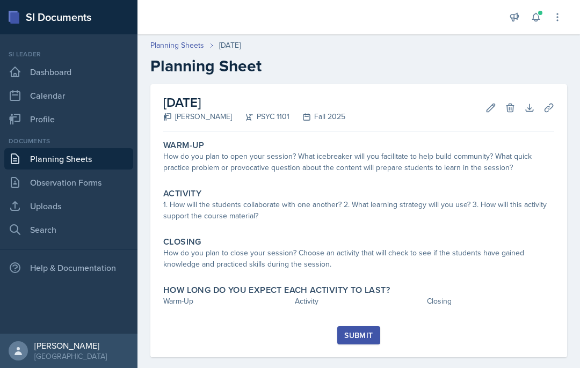
click at [490, 110] on icon at bounding box center [491, 108] width 8 height 8
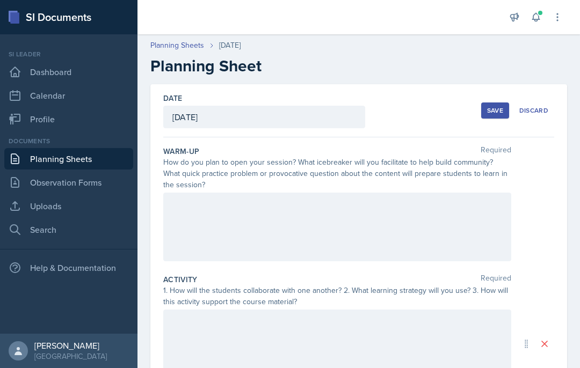
click at [318, 222] on div at bounding box center [337, 227] width 348 height 69
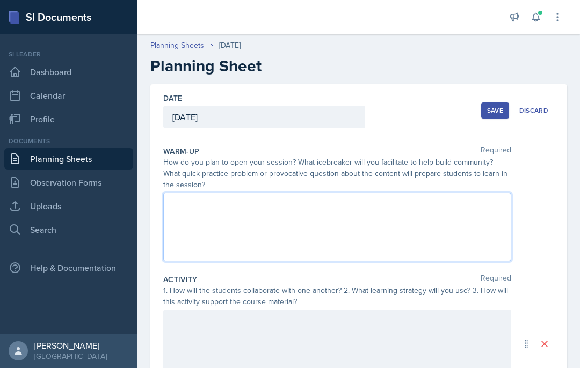
click at [234, 232] on div at bounding box center [337, 227] width 348 height 69
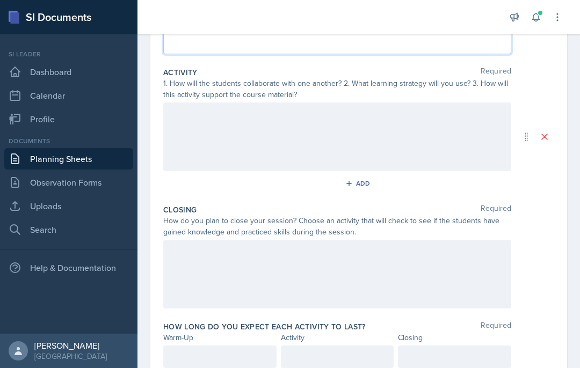
scroll to position [206, 0]
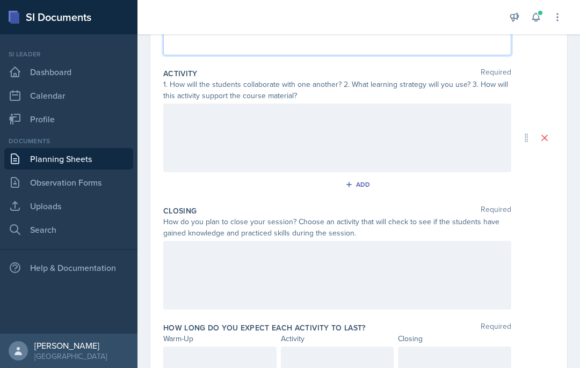
click at [240, 272] on div at bounding box center [337, 275] width 348 height 69
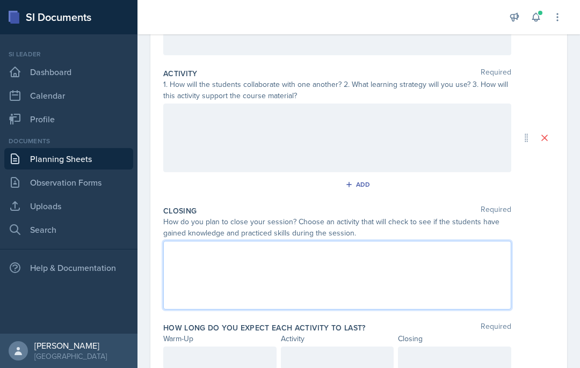
click at [238, 277] on div at bounding box center [337, 275] width 348 height 69
click at [238, 276] on div at bounding box center [337, 275] width 348 height 69
click at [307, 274] on div at bounding box center [337, 275] width 348 height 69
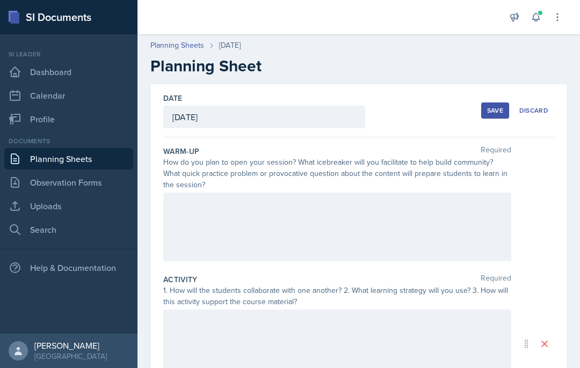
scroll to position [-1, 0]
click at [498, 114] on div "Save" at bounding box center [495, 110] width 16 height 9
click at [82, 71] on link "Dashboard" at bounding box center [68, 71] width 129 height 21
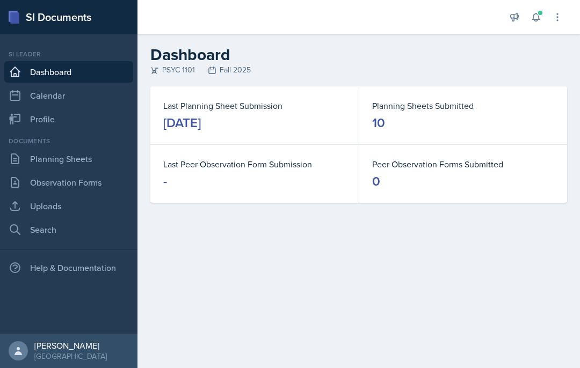
click at [46, 169] on link "Planning Sheets" at bounding box center [68, 158] width 129 height 21
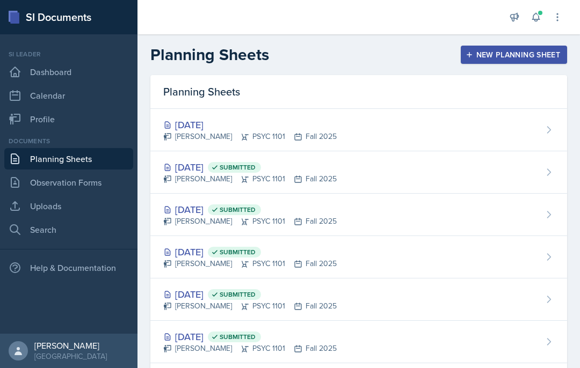
click at [377, 132] on div "[DATE] [PERSON_NAME] PSYC 1101 Fall 2025" at bounding box center [358, 130] width 417 height 42
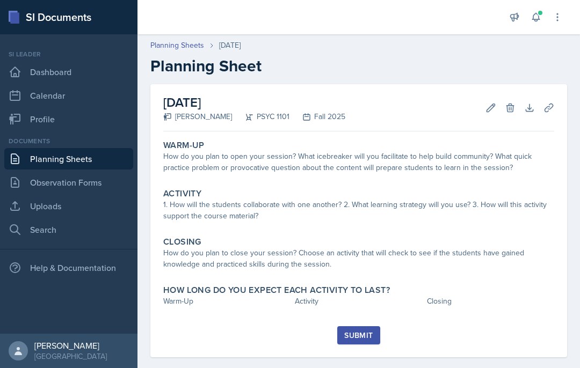
click at [494, 105] on icon at bounding box center [491, 108] width 11 height 11
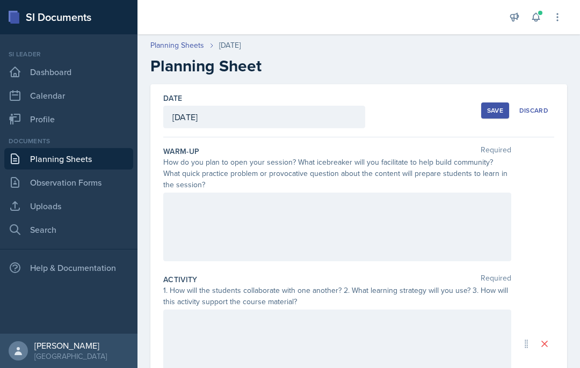
click at [330, 228] on div at bounding box center [337, 227] width 348 height 69
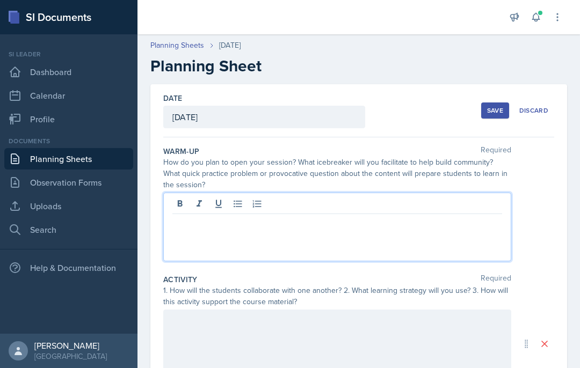
click at [222, 223] on p at bounding box center [337, 222] width 330 height 13
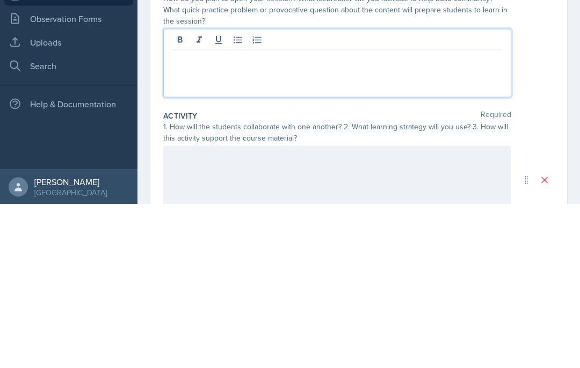
click at [184, 216] on p at bounding box center [337, 222] width 330 height 13
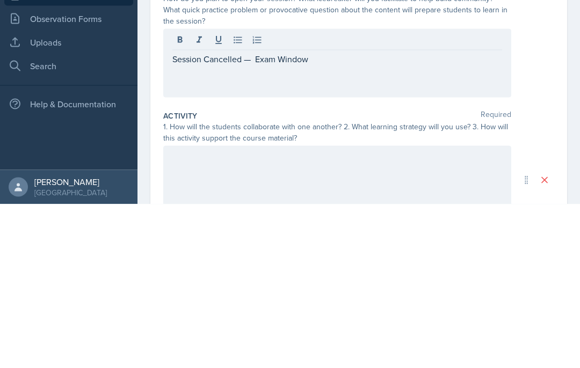
scroll to position [44, 0]
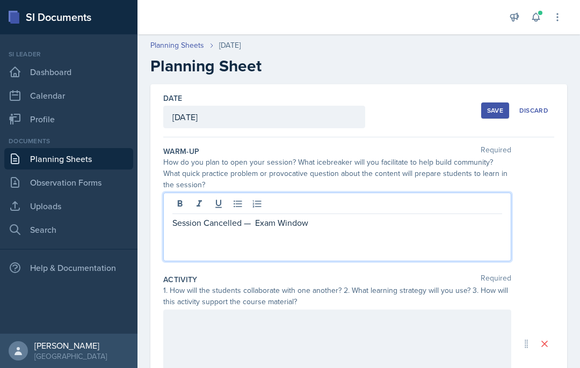
click at [205, 310] on div at bounding box center [337, 344] width 348 height 69
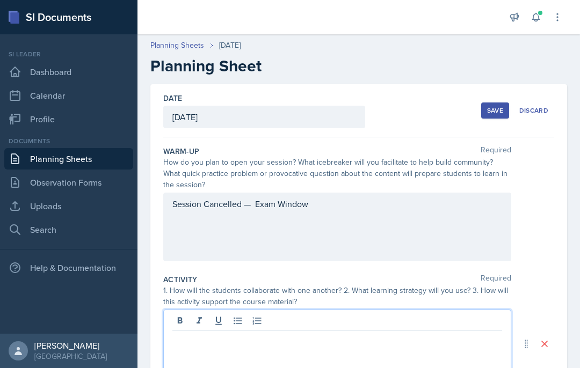
click at [187, 334] on p at bounding box center [337, 340] width 330 height 13
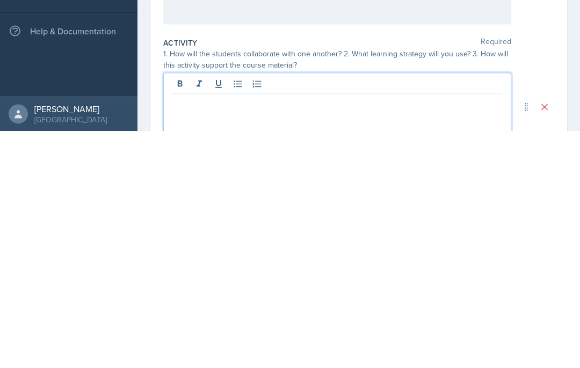
click at [197, 334] on p at bounding box center [337, 340] width 330 height 13
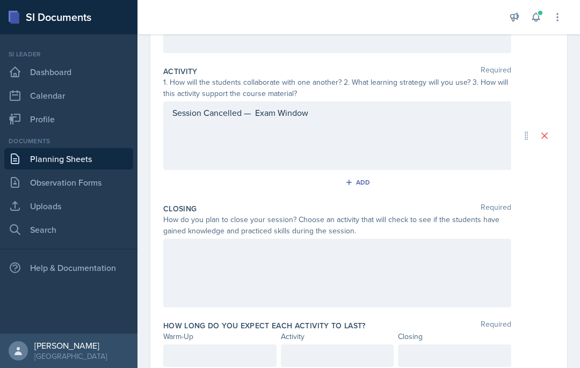
scroll to position [206, 0]
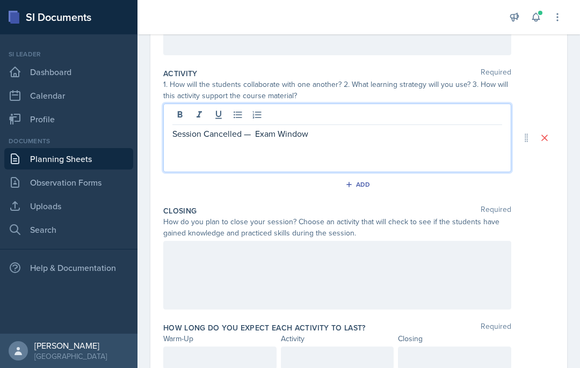
click at [208, 241] on div at bounding box center [337, 275] width 348 height 69
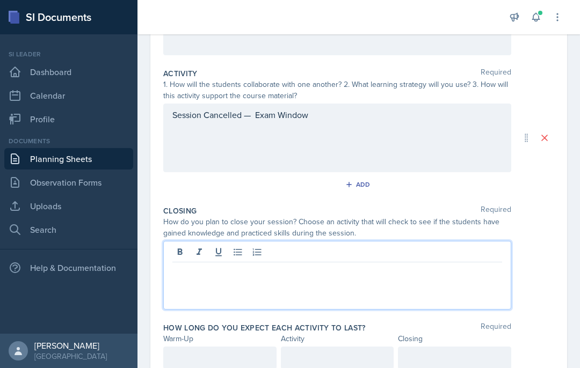
click at [250, 265] on p at bounding box center [337, 271] width 330 height 13
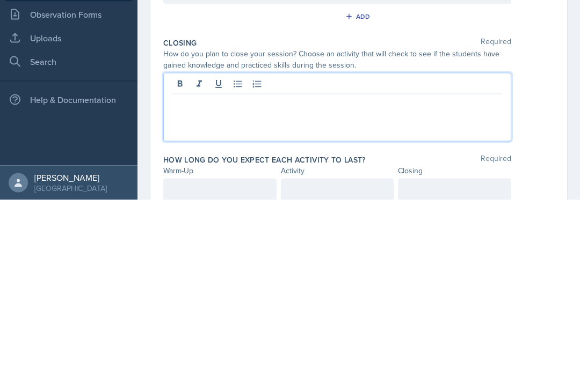
click at [197, 265] on p at bounding box center [337, 271] width 330 height 13
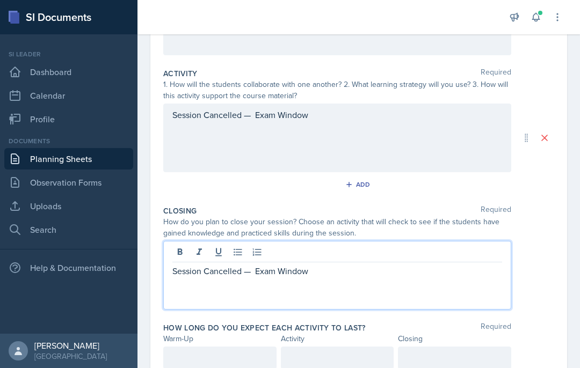
click at [242, 347] on div at bounding box center [219, 358] width 113 height 23
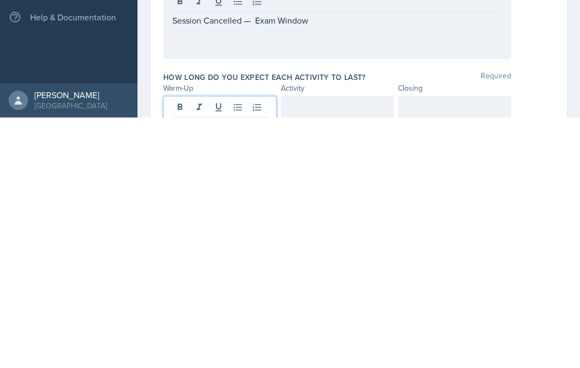
click at [340, 347] on div at bounding box center [337, 358] width 113 height 23
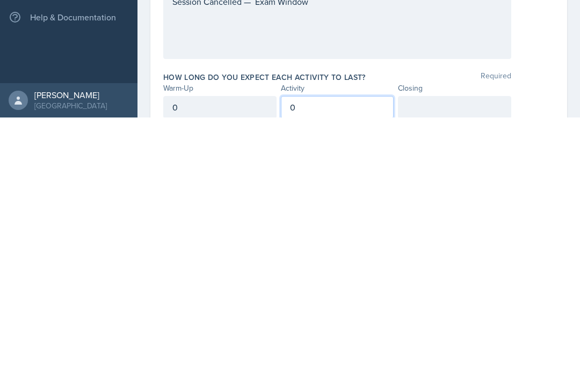
click at [457, 347] on div at bounding box center [454, 358] width 113 height 23
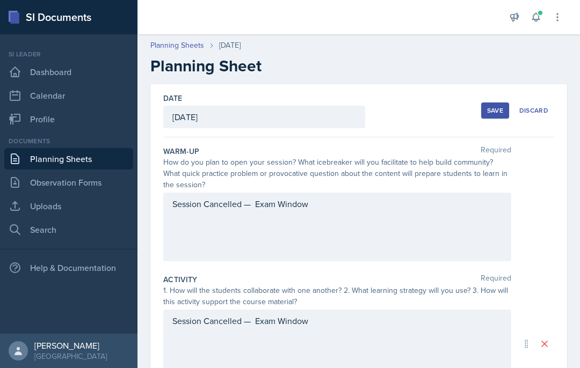
scroll to position [-1, 0]
click at [496, 106] on div "Save" at bounding box center [495, 110] width 16 height 9
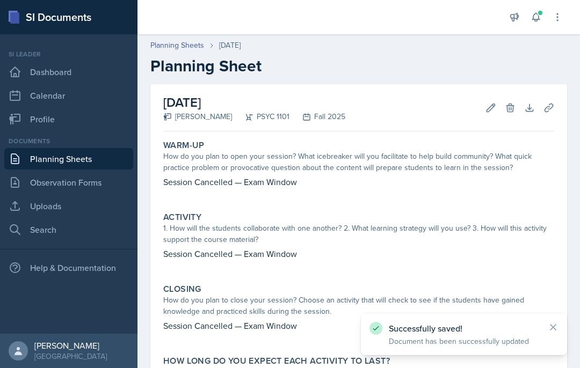
click at [107, 148] on link "Planning Sheets" at bounding box center [68, 158] width 129 height 21
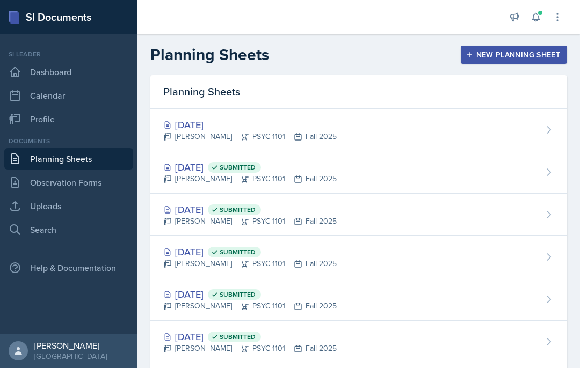
click at [400, 129] on div "[DATE] [PERSON_NAME] PSYC 1101 Fall 2025" at bounding box center [358, 130] width 417 height 42
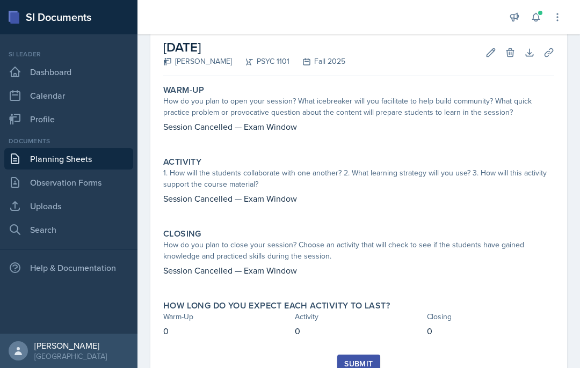
click at [365, 365] on div "Submit" at bounding box center [358, 364] width 28 height 9
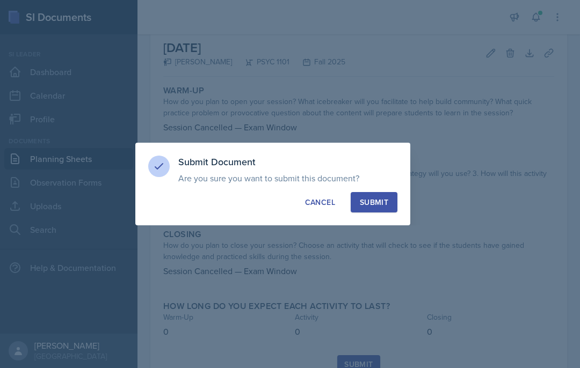
click at [381, 247] on div at bounding box center [290, 184] width 580 height 368
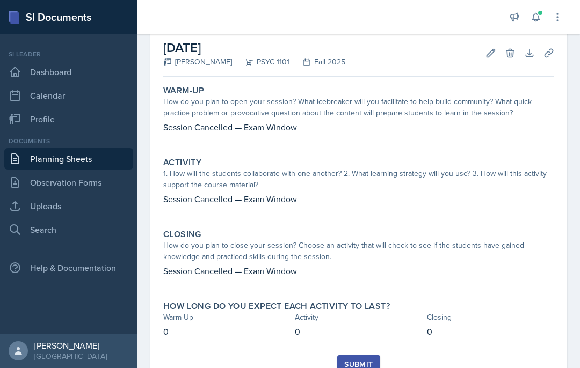
click at [98, 155] on link "Planning Sheets" at bounding box center [68, 158] width 129 height 21
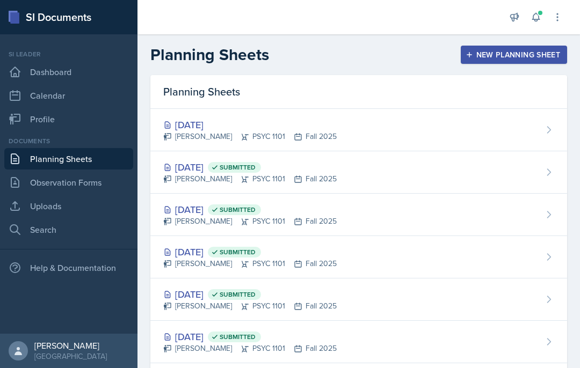
click at [428, 123] on div "[DATE] [PERSON_NAME] PSYC 1101 Fall 2025" at bounding box center [358, 130] width 417 height 42
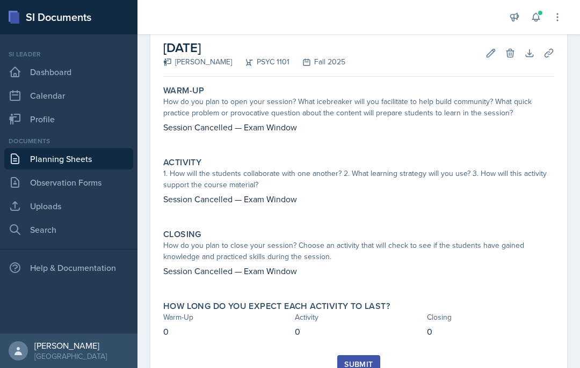
scroll to position [55, 0]
click at [365, 367] on div "Submit" at bounding box center [358, 364] width 28 height 9
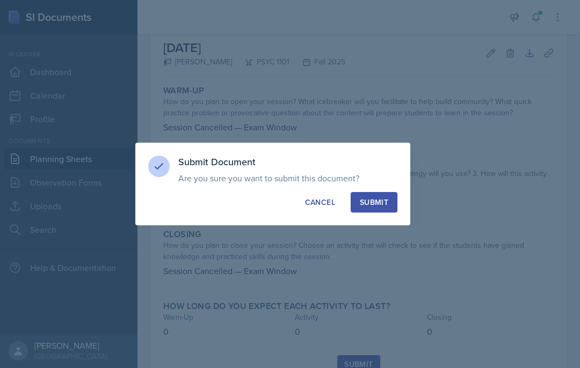
click at [388, 251] on div at bounding box center [290, 184] width 580 height 368
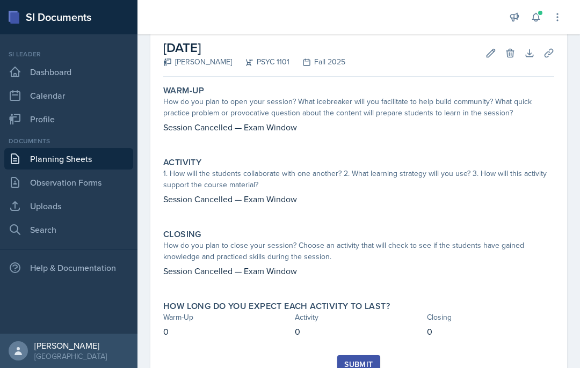
click at [364, 363] on div "Submit" at bounding box center [358, 364] width 28 height 9
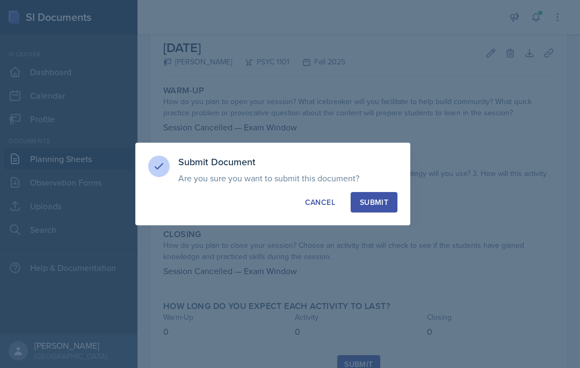
click at [373, 247] on div at bounding box center [290, 184] width 580 height 368
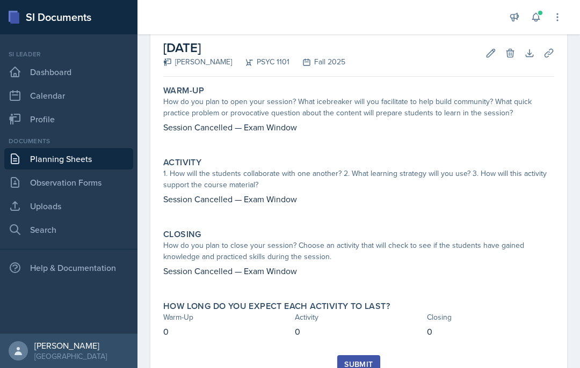
click at [361, 367] on div "Submit" at bounding box center [358, 364] width 28 height 9
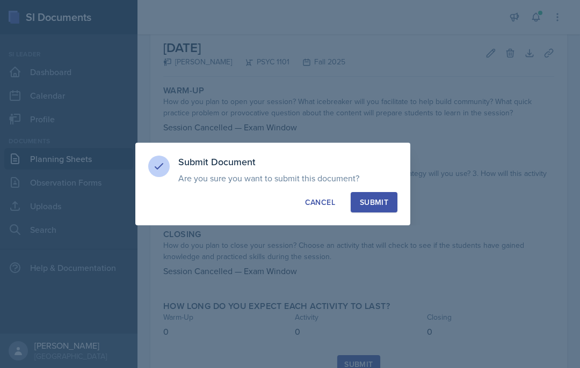
click at [379, 244] on div at bounding box center [290, 184] width 580 height 368
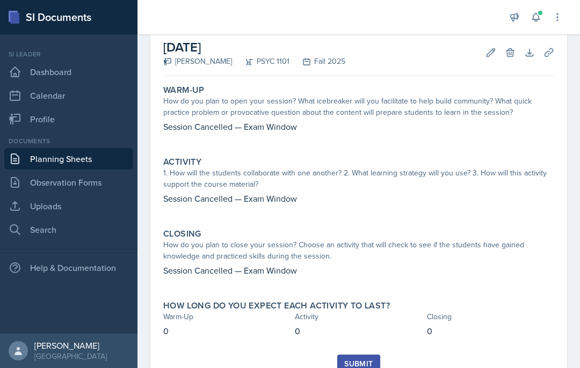
scroll to position [55, 0]
click at [351, 364] on div "Submit" at bounding box center [358, 364] width 28 height 9
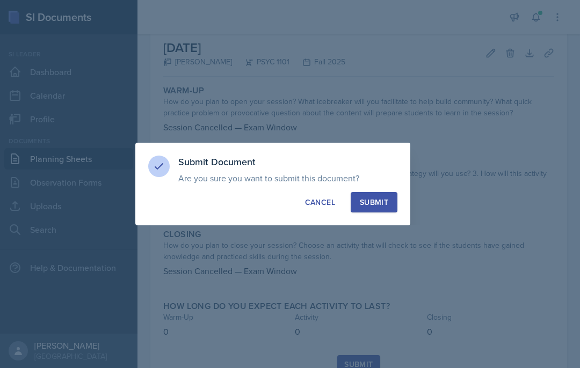
click at [373, 203] on div "Submit" at bounding box center [374, 202] width 28 height 11
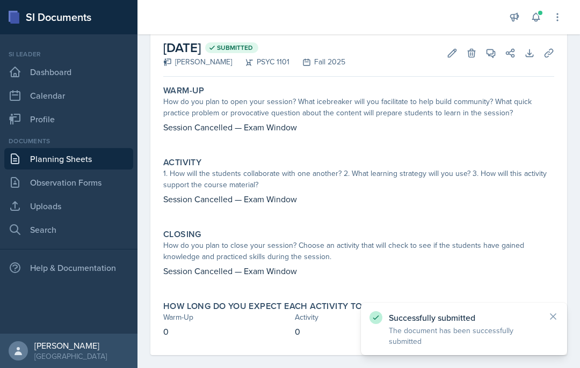
scroll to position [24, 0]
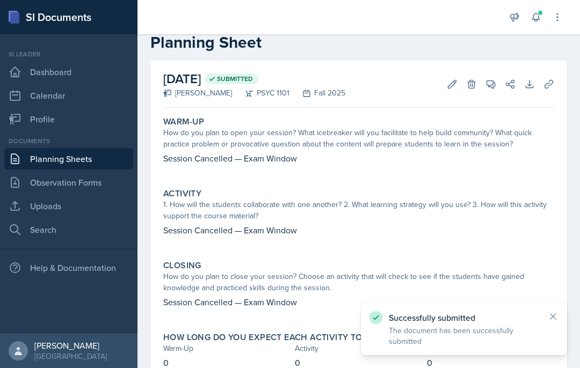
click at [64, 165] on link "Planning Sheets" at bounding box center [68, 158] width 129 height 21
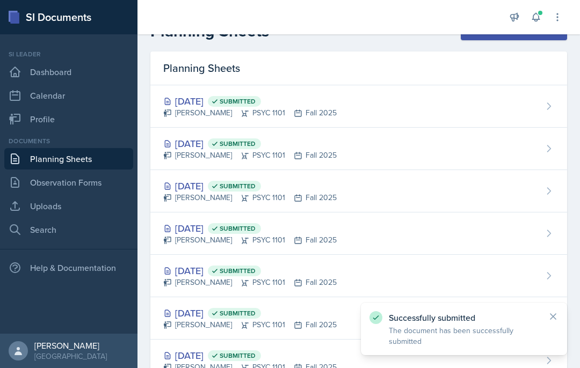
click at [89, 160] on link "Planning Sheets" at bounding box center [68, 158] width 129 height 21
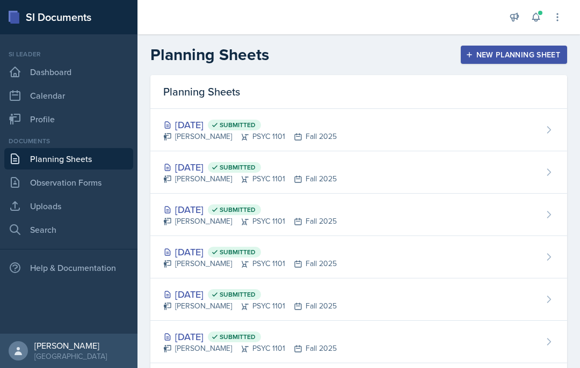
scroll to position [-1, 0]
